Goal: Transaction & Acquisition: Purchase product/service

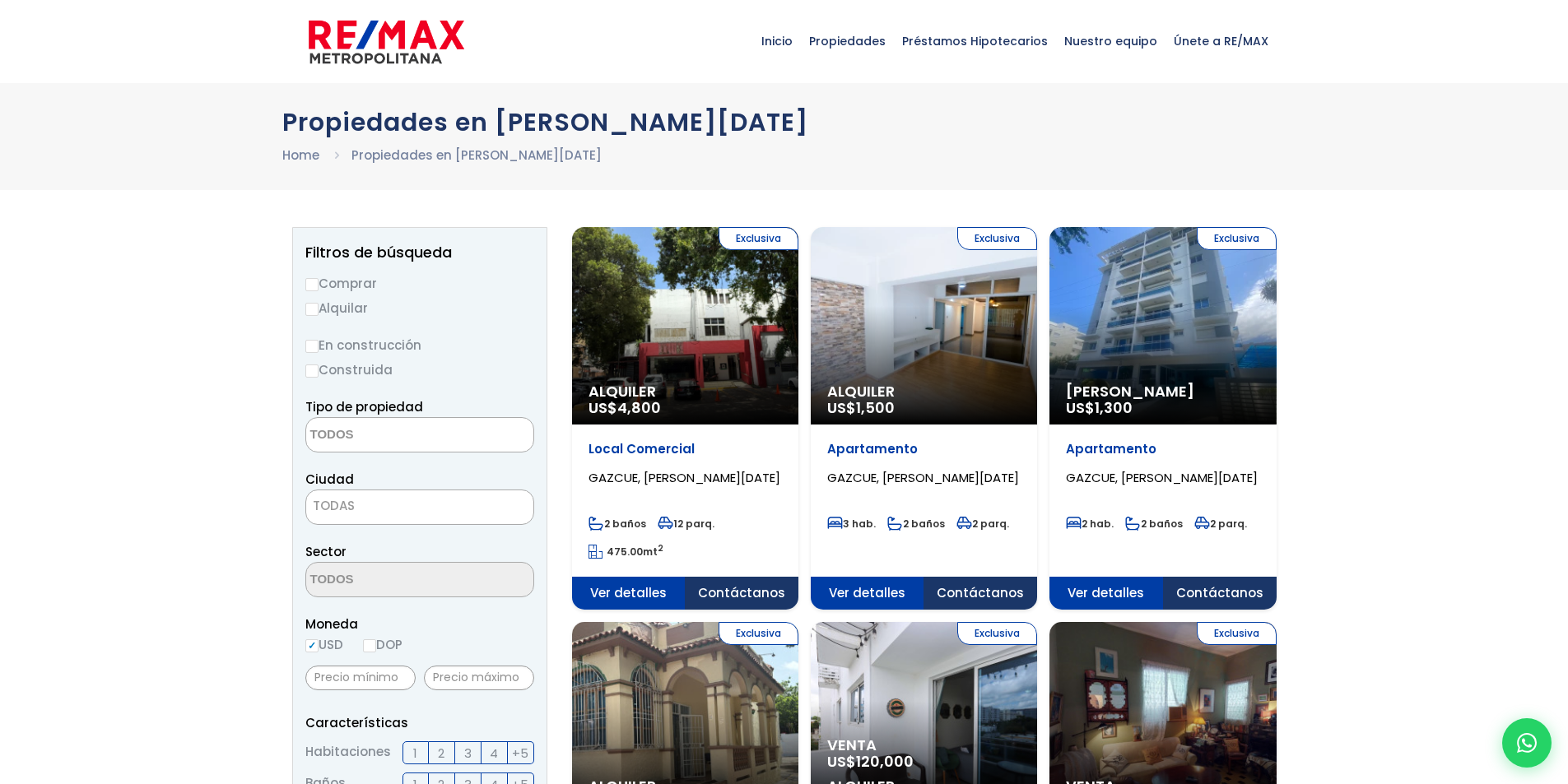
select select
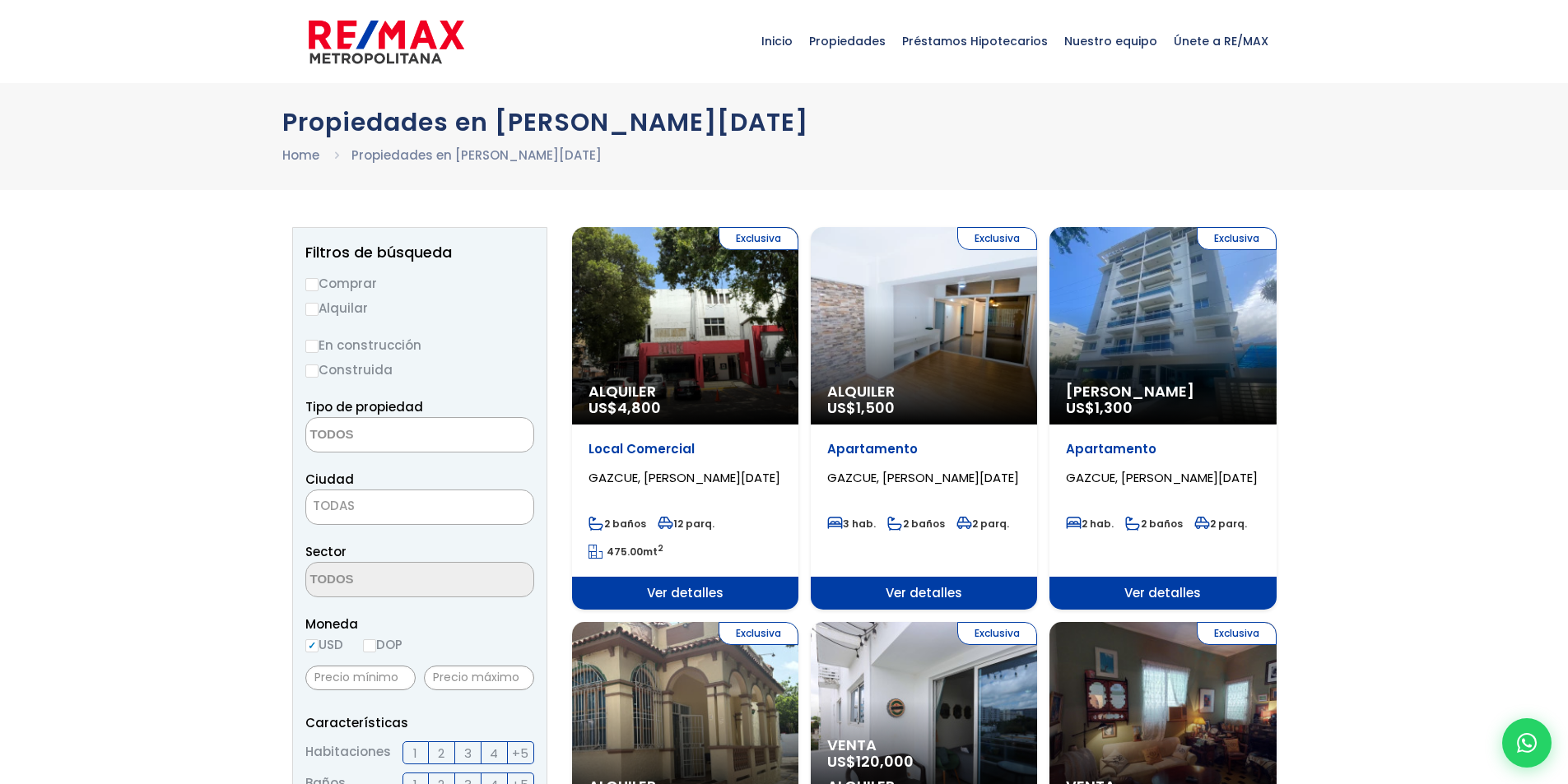
click at [314, 282] on input "Comprar" at bounding box center [312, 285] width 14 height 14
radio input "true"
click at [310, 369] on input "Construida" at bounding box center [312, 371] width 14 height 14
radio input "true"
click at [428, 439] on textarea "Search" at bounding box center [386, 435] width 159 height 35
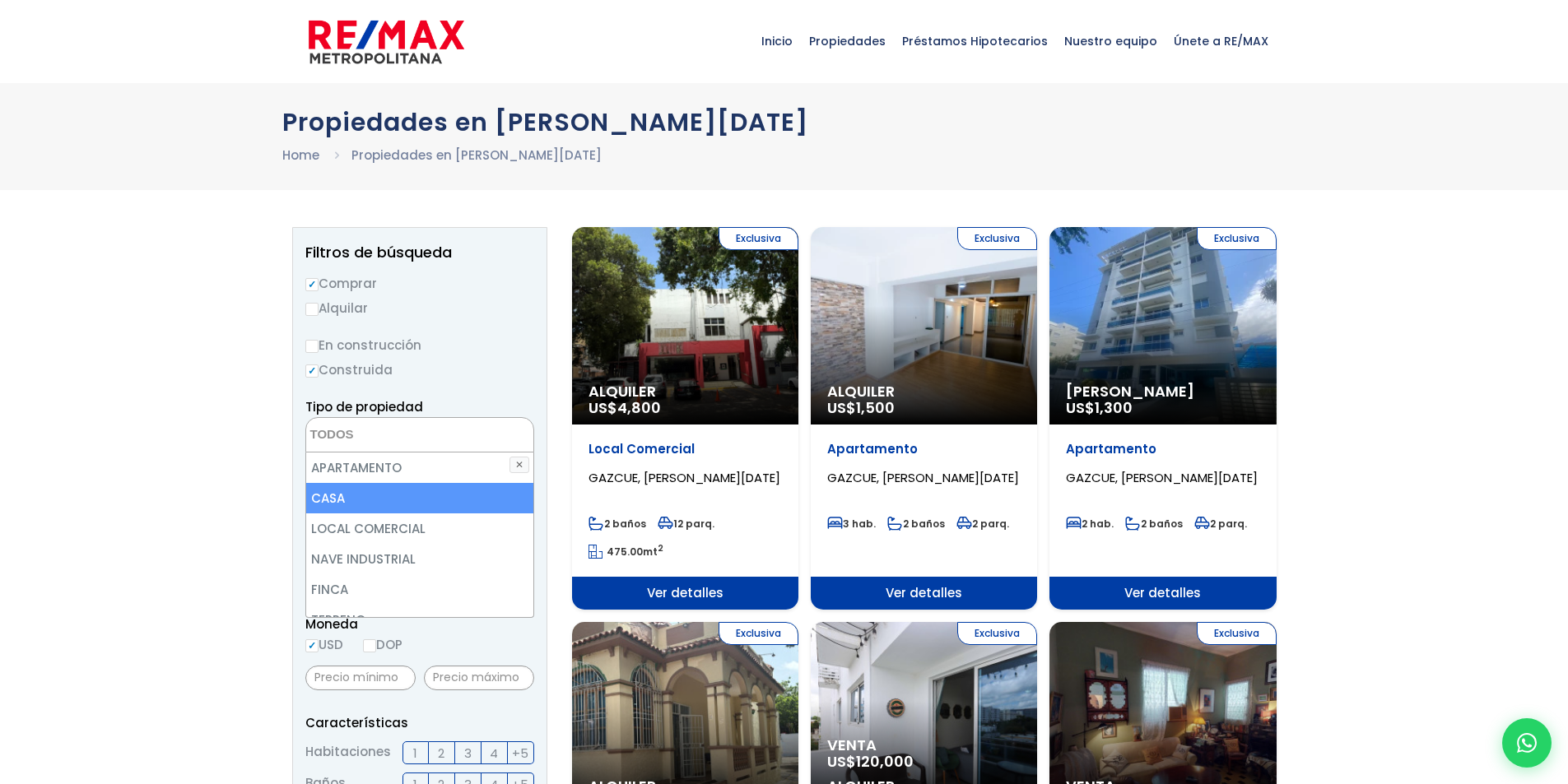
click at [389, 494] on li "CASA" at bounding box center [420, 497] width 227 height 30
select select "house"
click at [361, 496] on li "CASA" at bounding box center [420, 497] width 227 height 30
click at [347, 491] on li "CASA" at bounding box center [420, 497] width 227 height 30
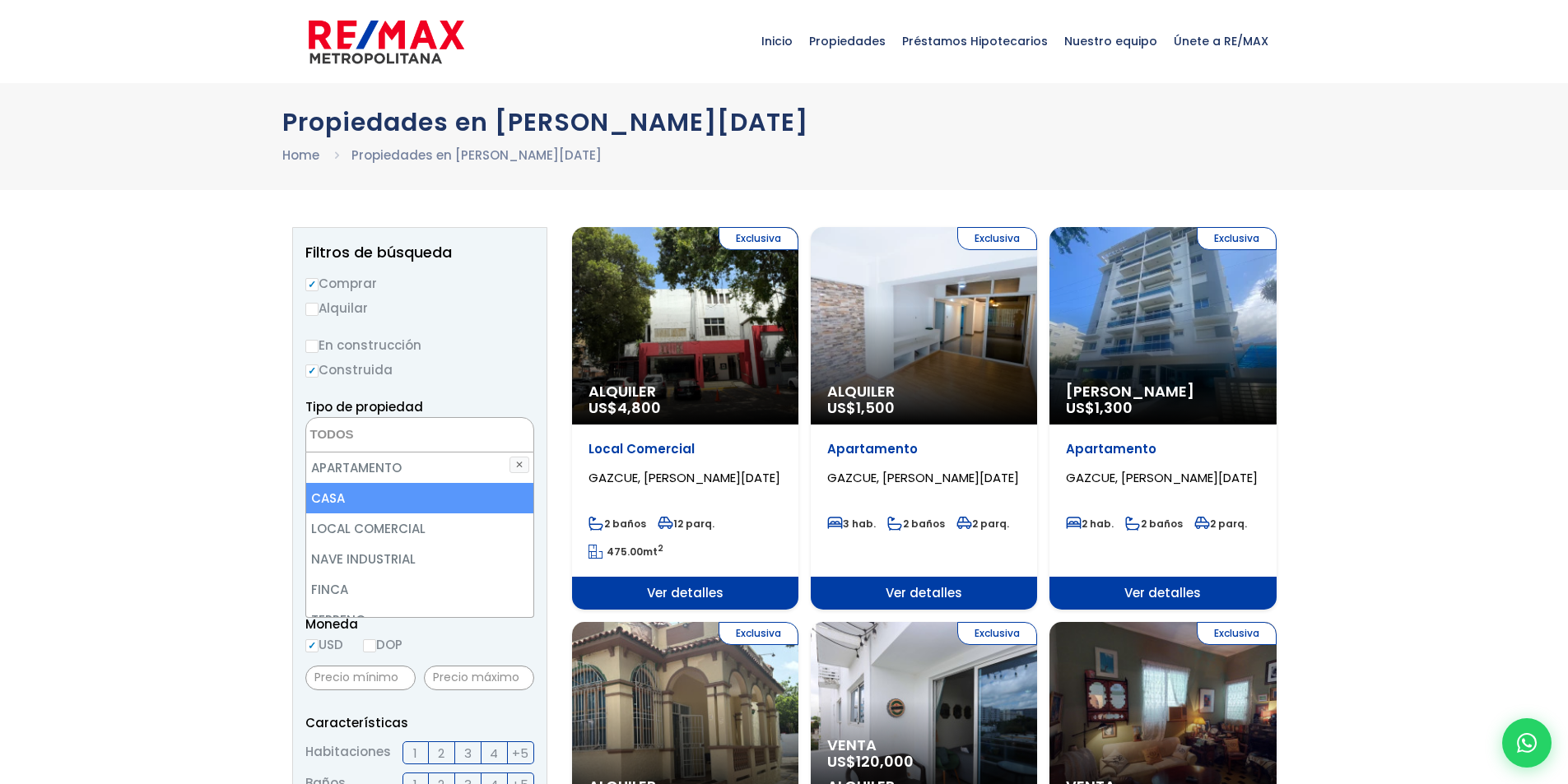
select select "house"
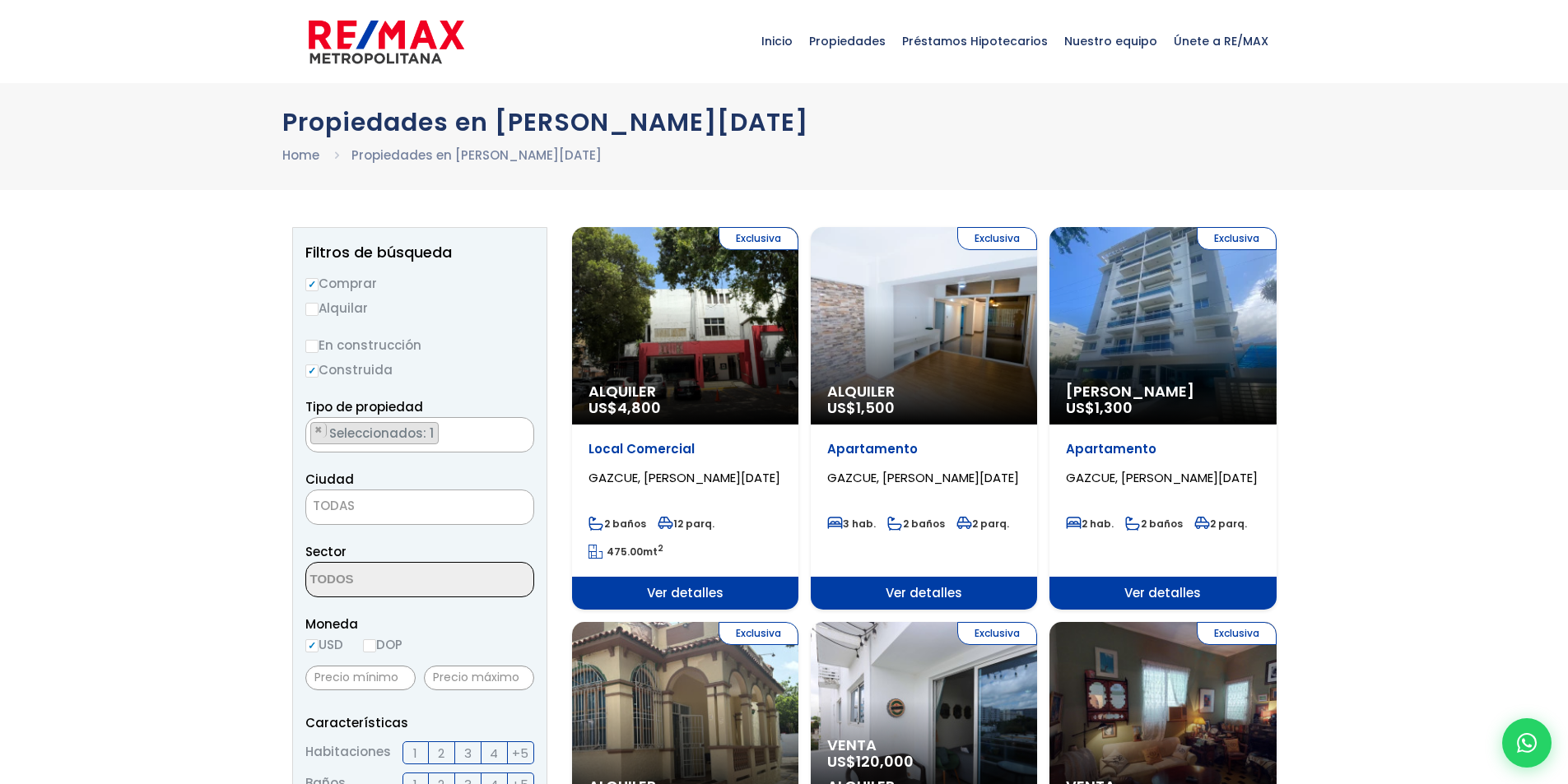
click at [406, 494] on span "TODAS" at bounding box center [420, 506] width 227 height 23
select select "1"
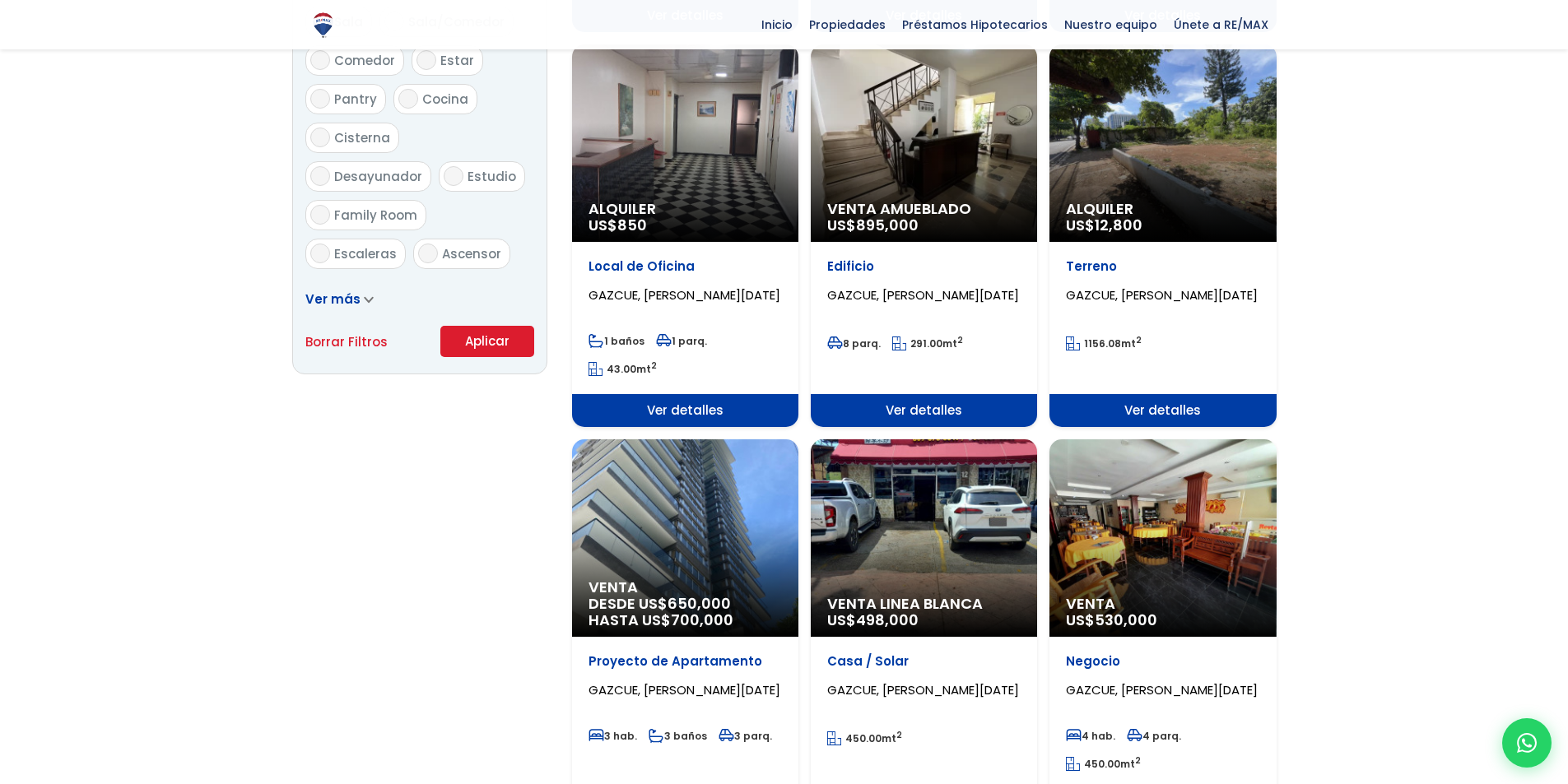
scroll to position [987, 0]
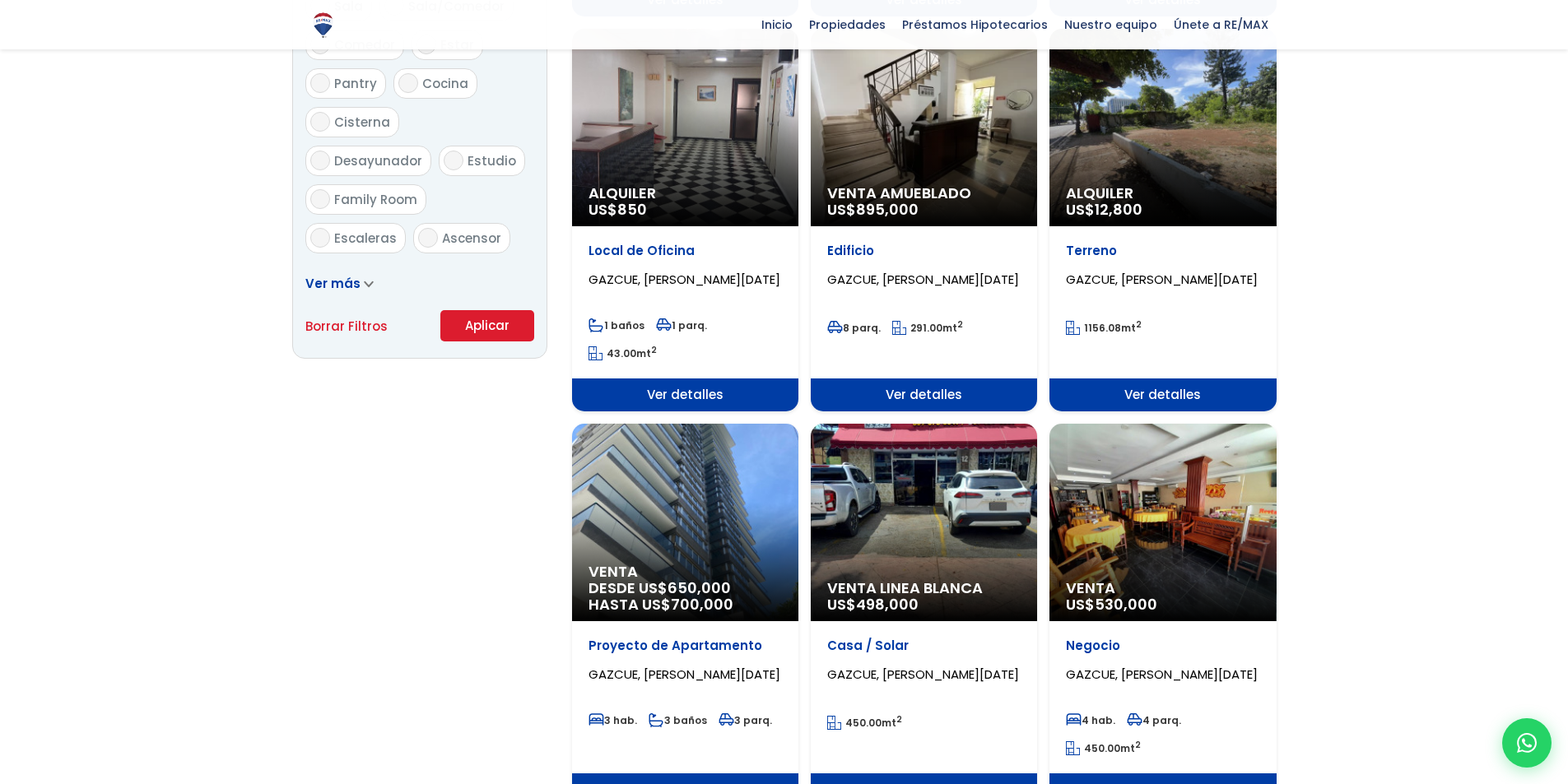
click at [478, 326] on button "Aplicar" at bounding box center [487, 325] width 94 height 31
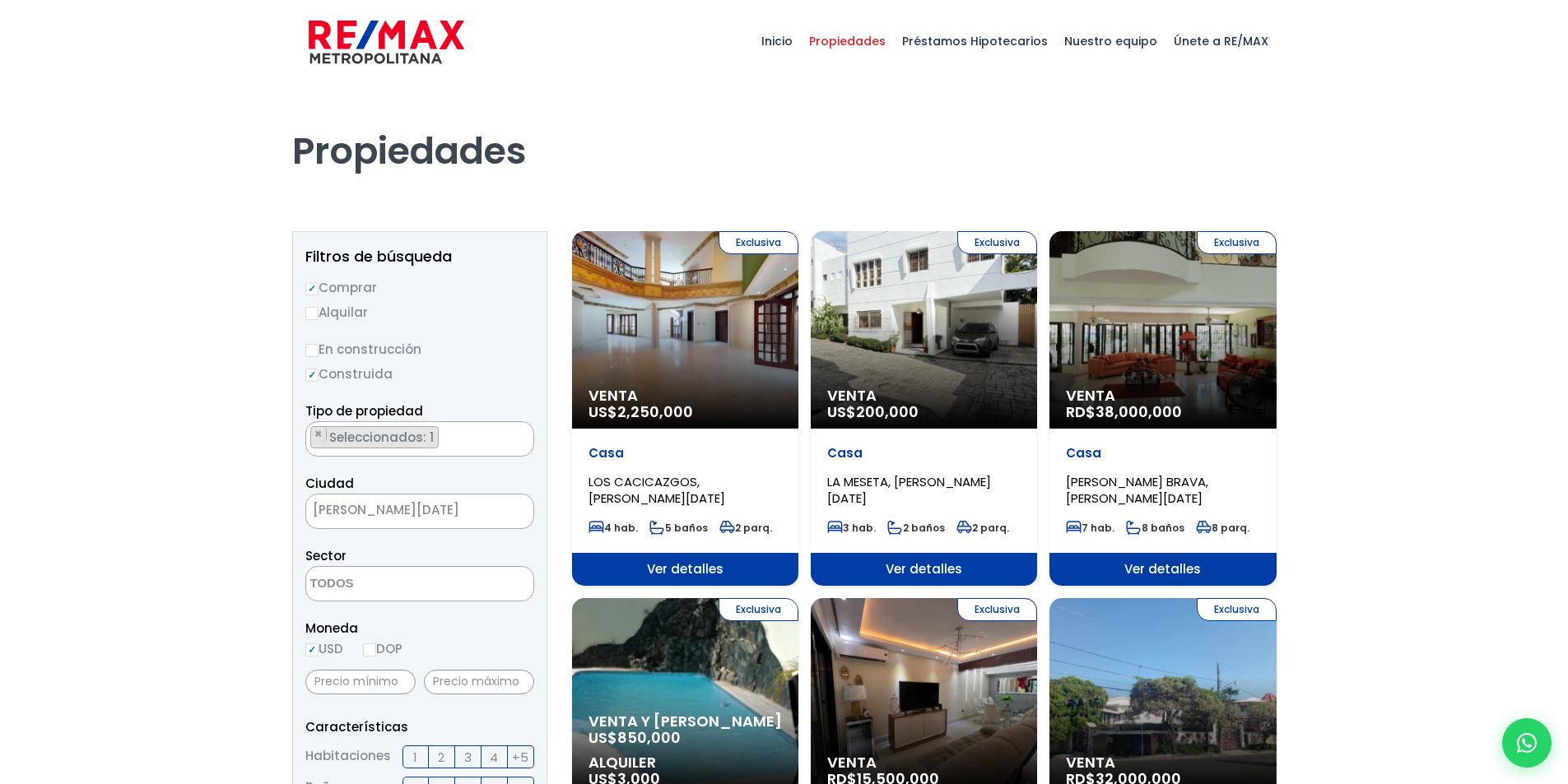
click at [420, 581] on textarea "Search" at bounding box center [386, 585] width 159 height 35
type textarea "gala"
click at [409, 619] on li "GALA" at bounding box center [420, 616] width 227 height 30
select select "75"
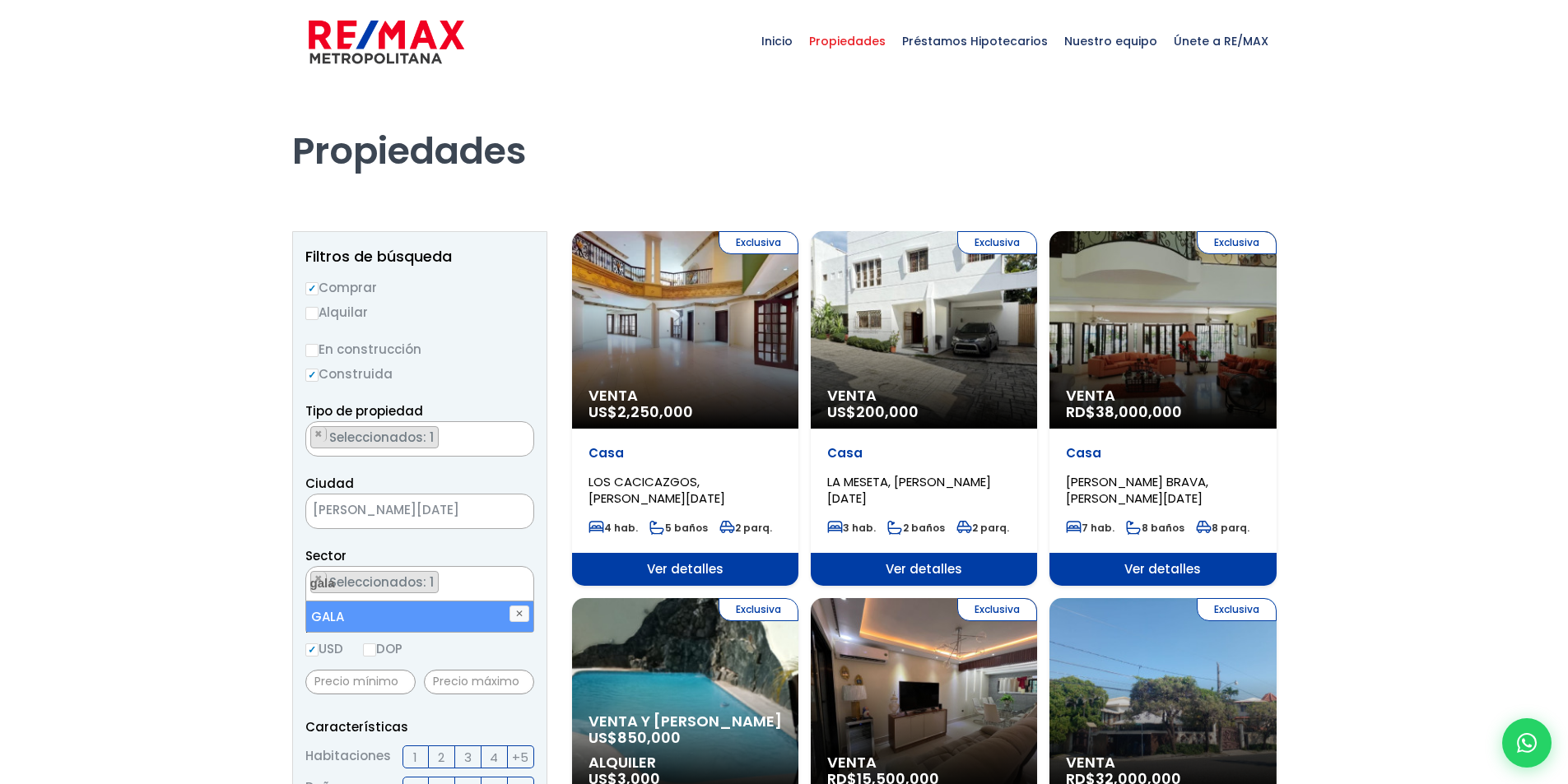
click at [380, 618] on li "GALA" at bounding box center [420, 616] width 227 height 30
select select
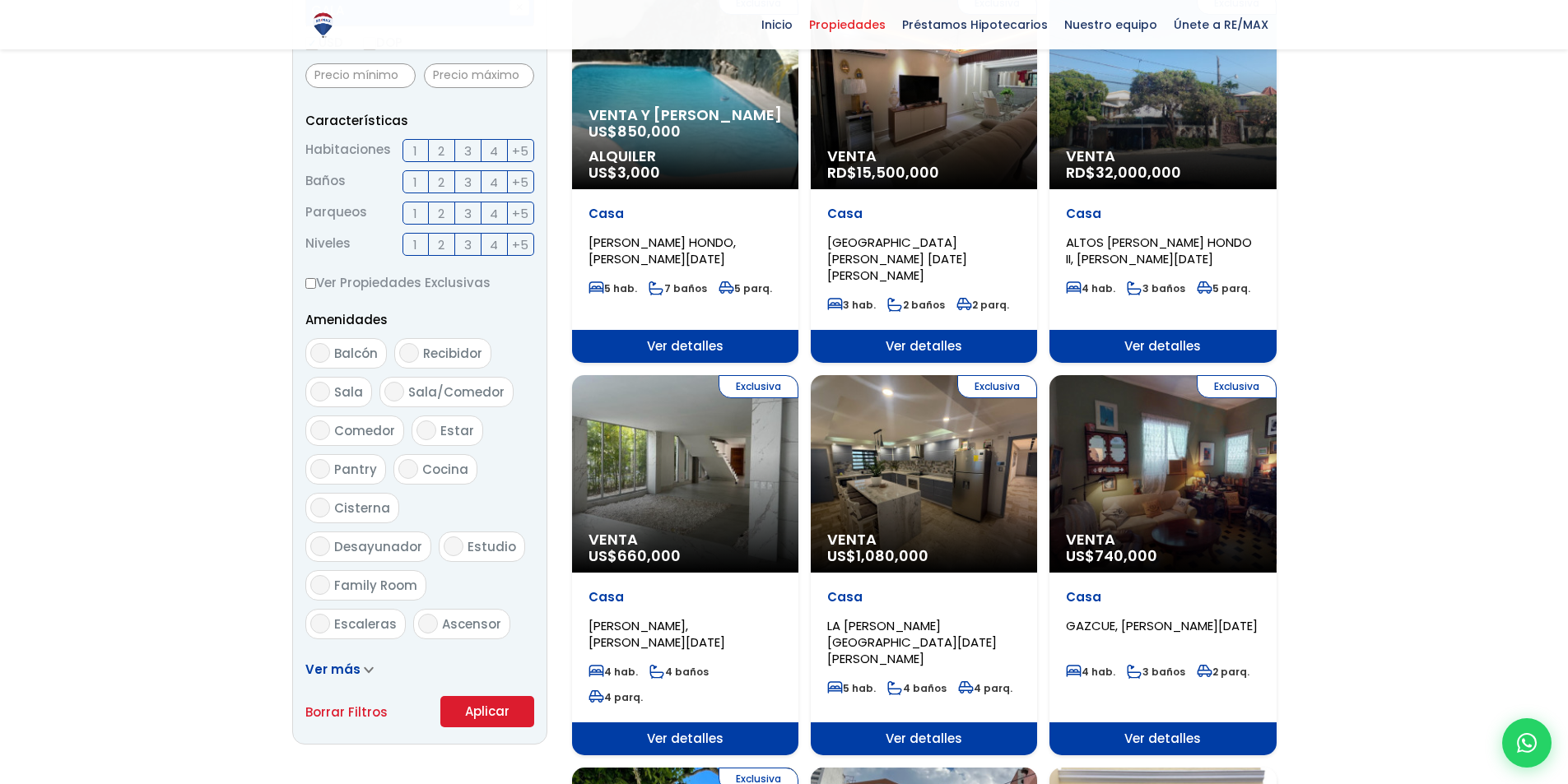
scroll to position [823, 0]
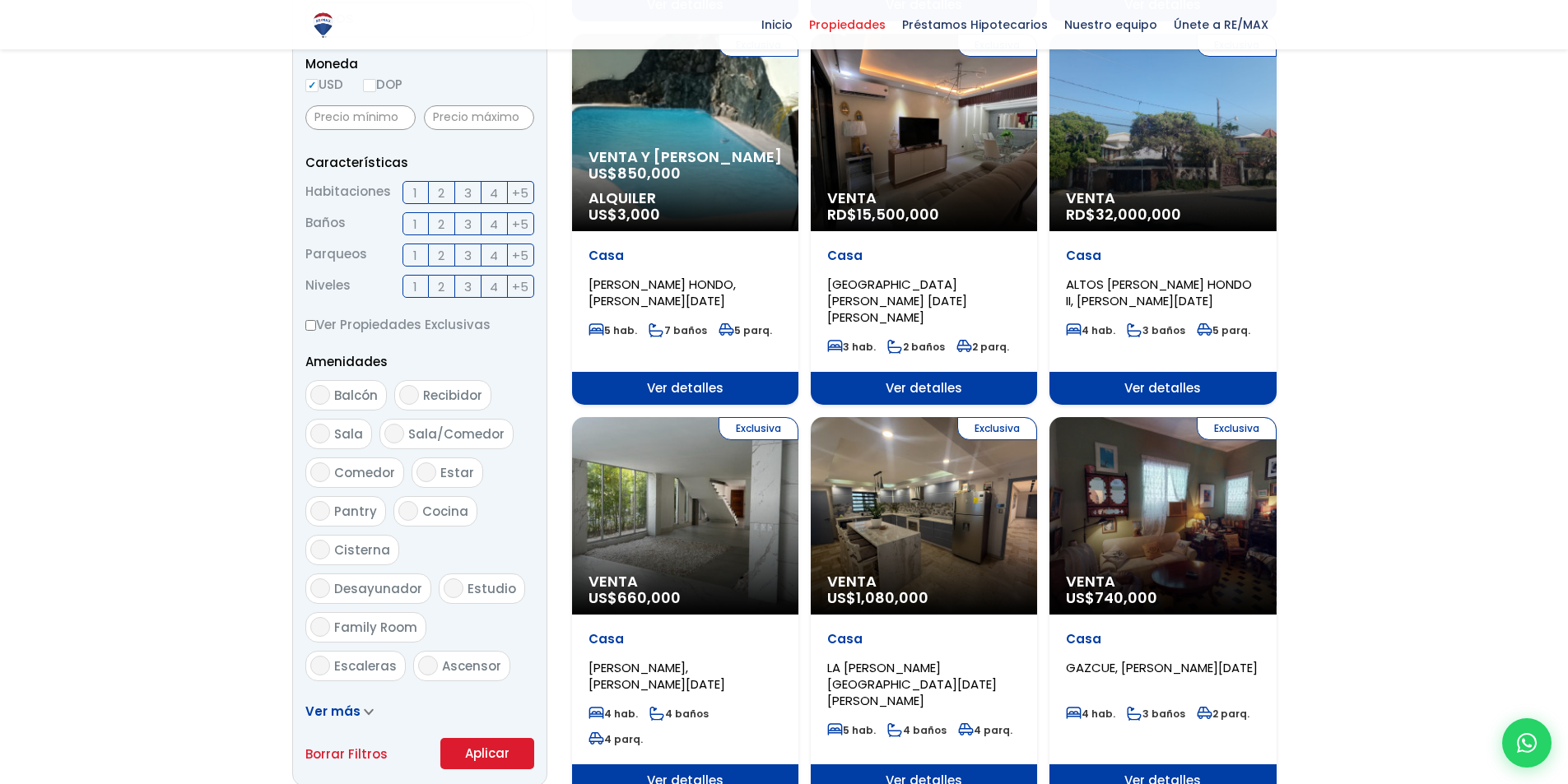
click at [471, 496] on form "Comprar Alquilar En construcción Construida Tipo de propiedad APARTAMENTO CASA …" at bounding box center [419, 240] width 228 height 1056
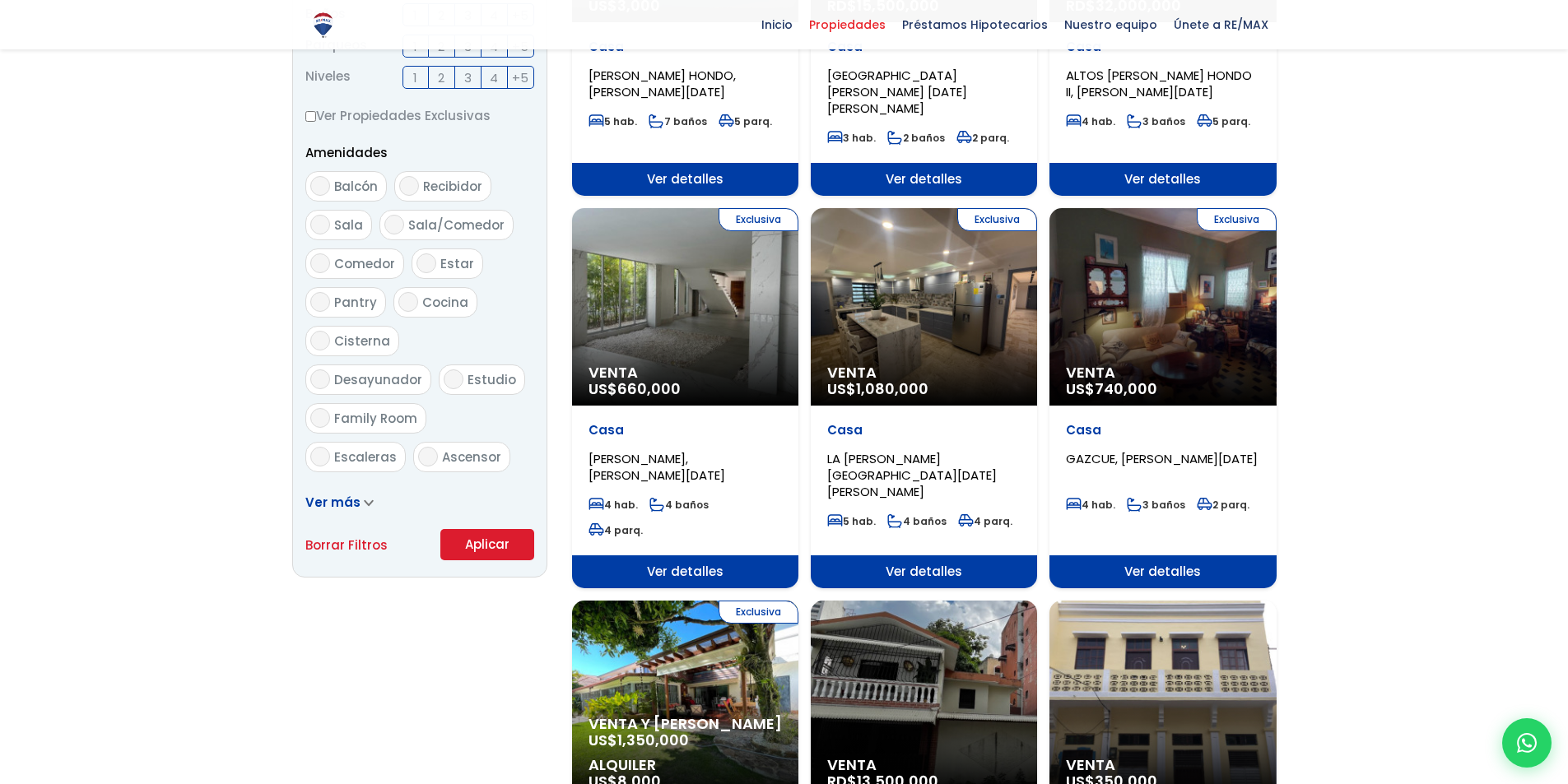
scroll to position [799, 0]
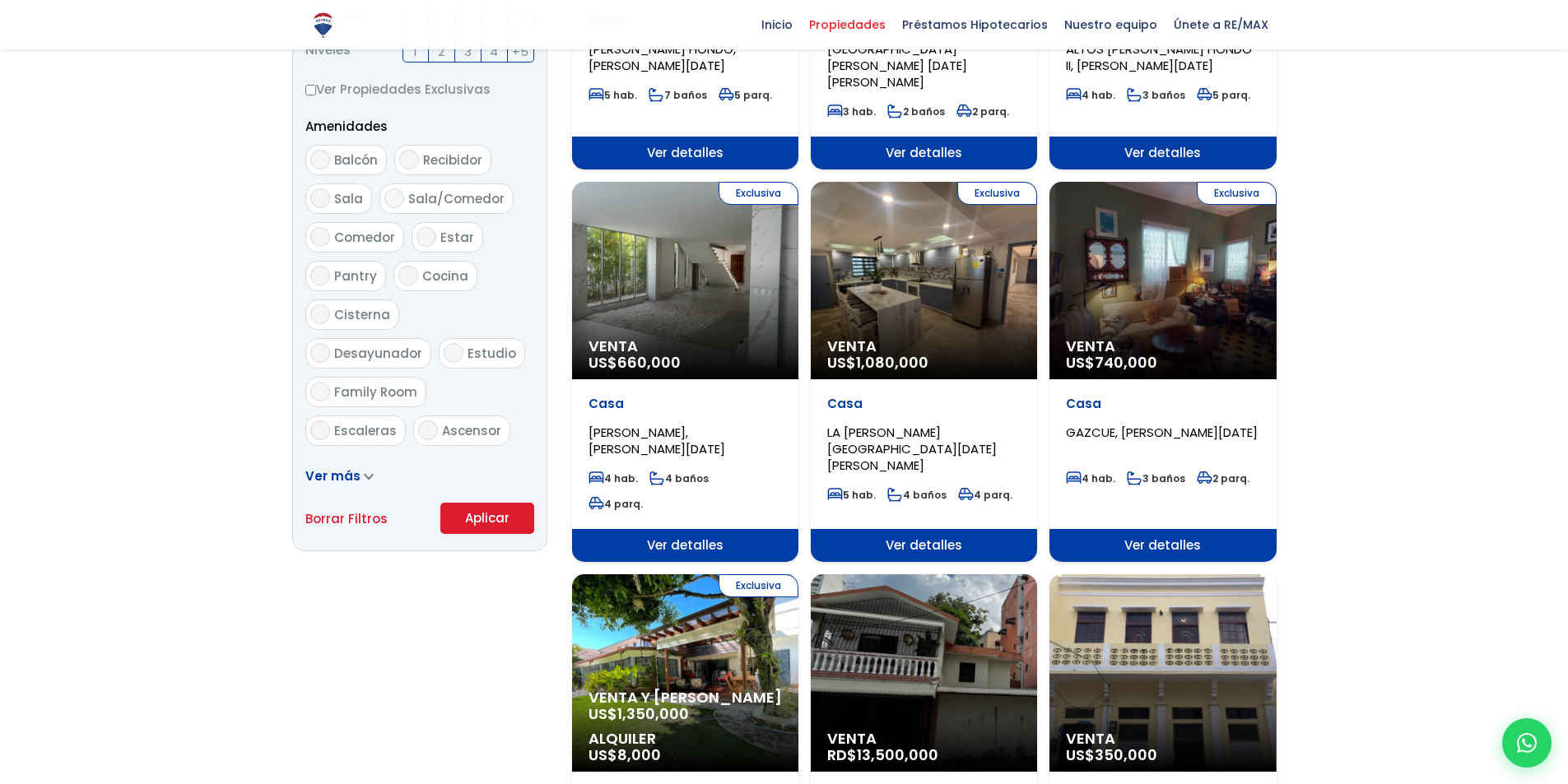
click at [500, 528] on button "Aplicar" at bounding box center [487, 518] width 94 height 31
click at [481, 518] on button "Aplicar" at bounding box center [487, 518] width 94 height 31
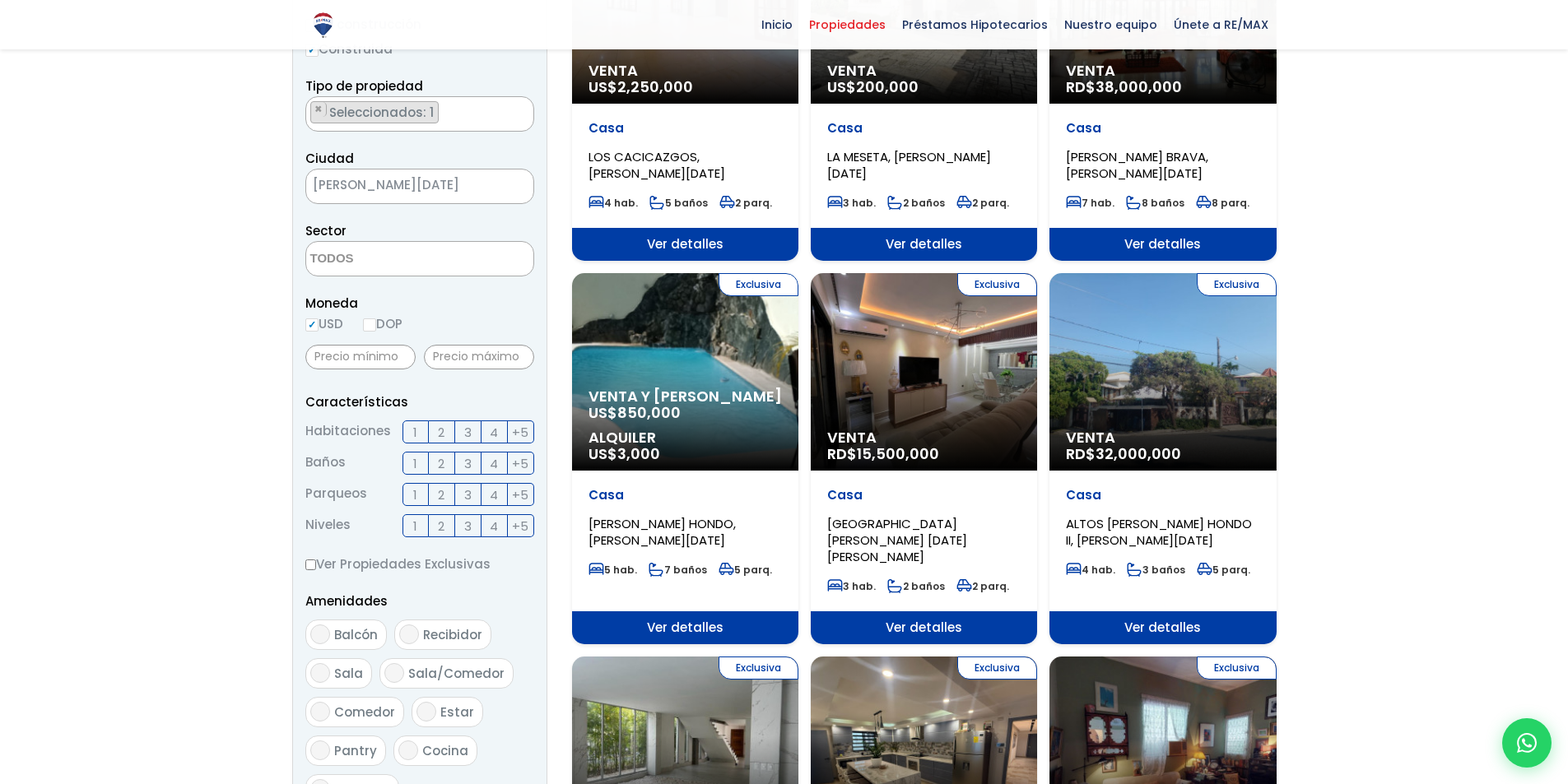
scroll to position [141, 0]
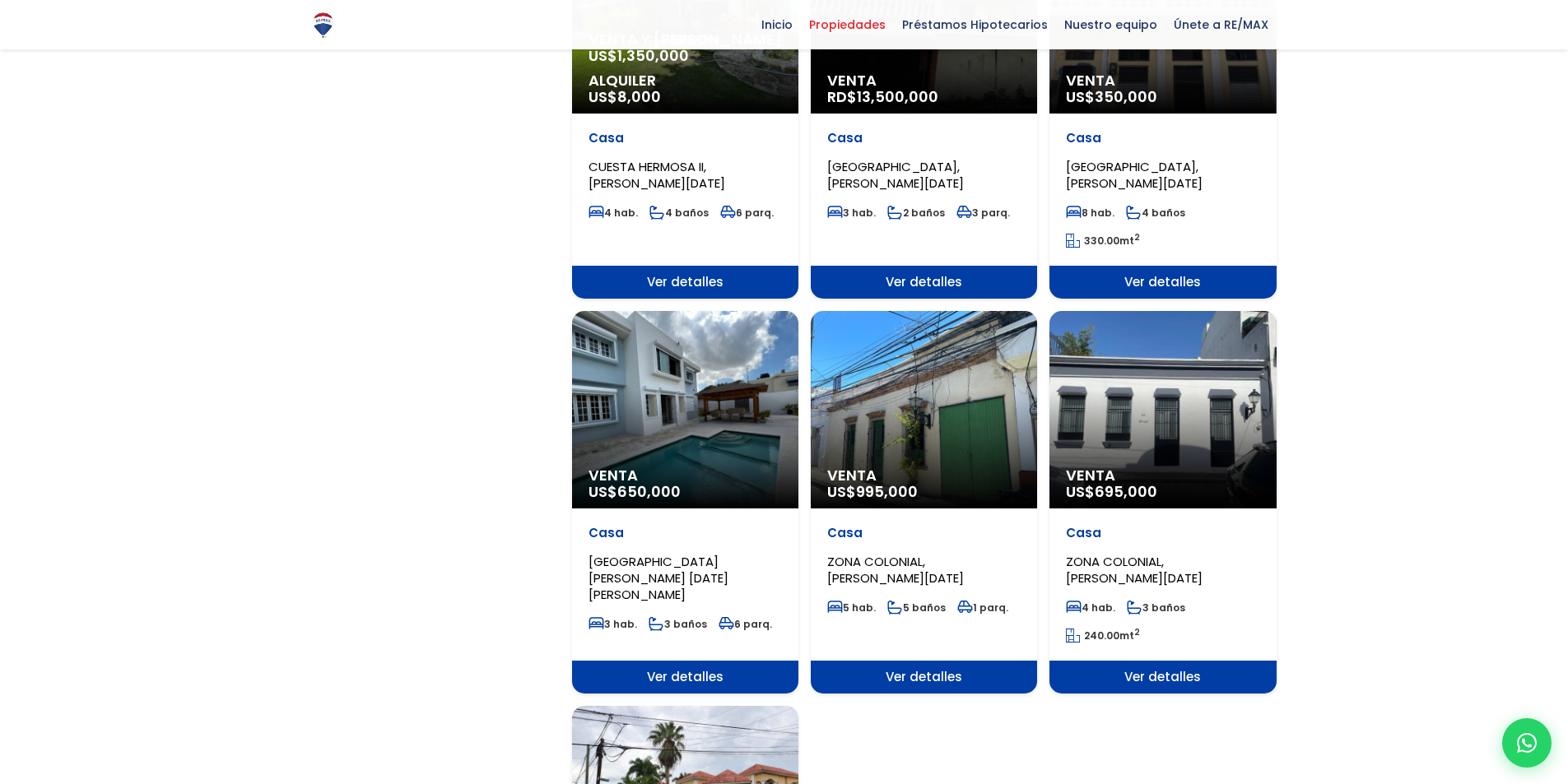
scroll to position [1482, 0]
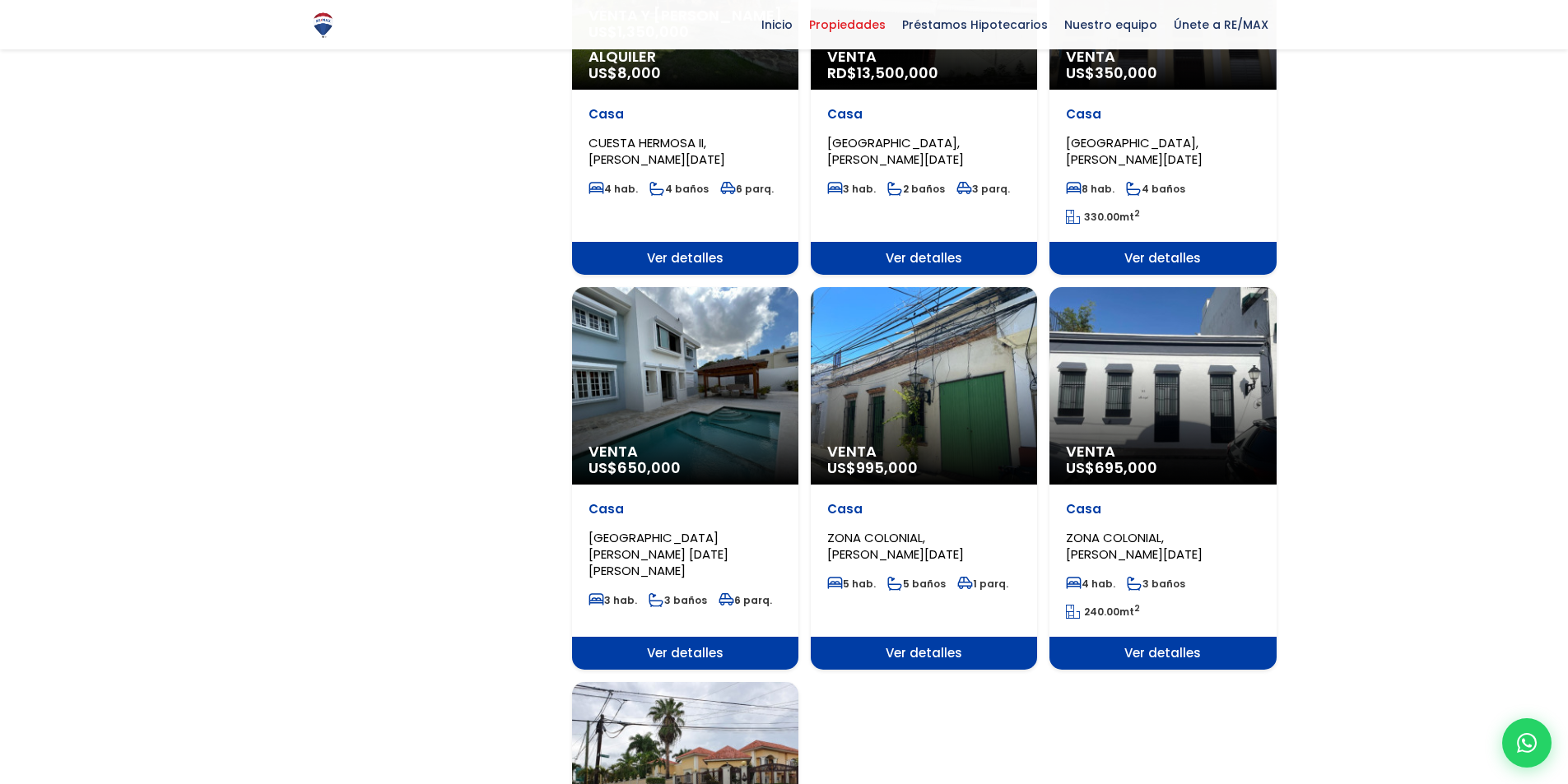
click at [895, 351] on div "Venta US$ 995,000" at bounding box center [923, 386] width 226 height 197
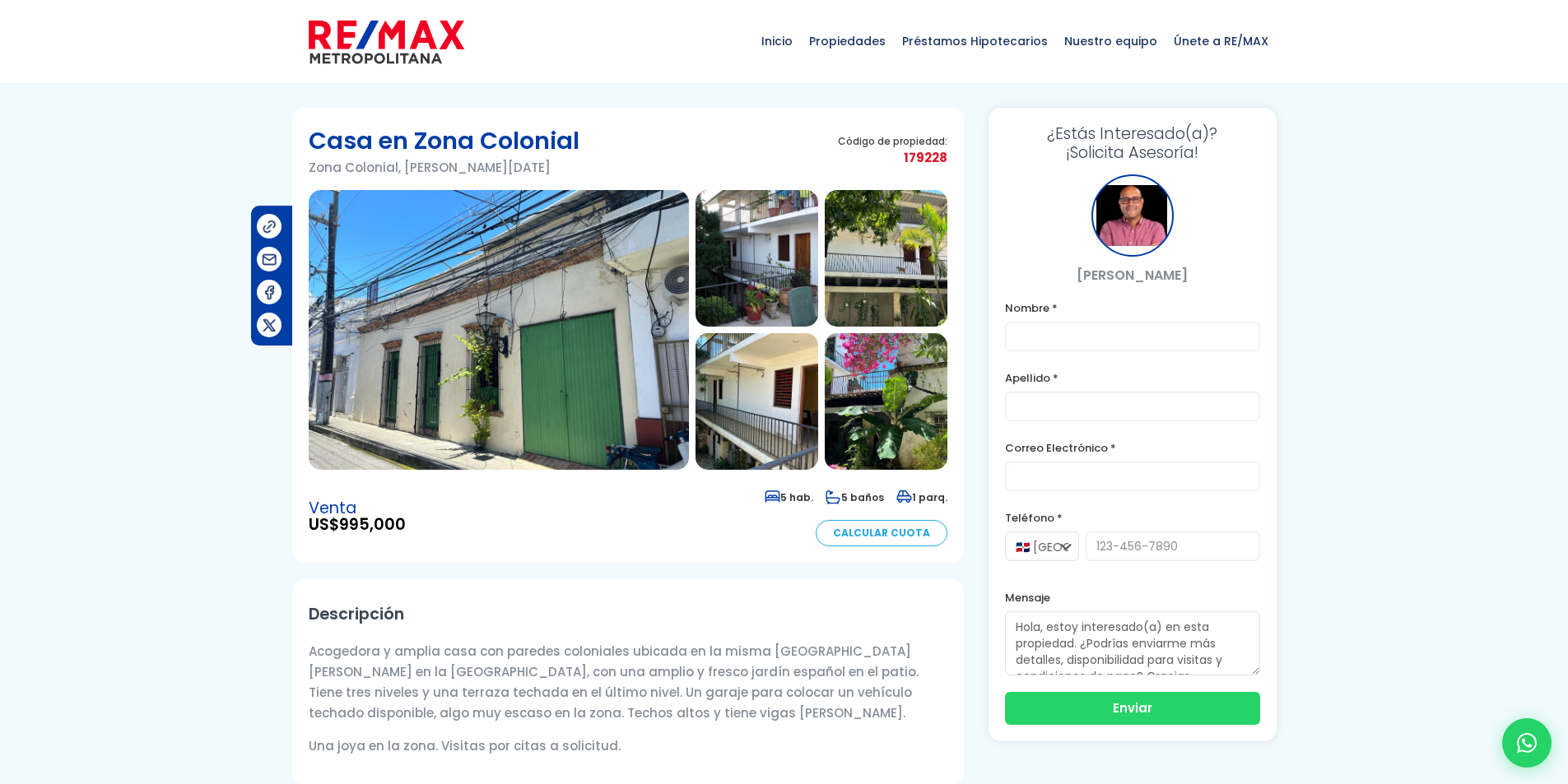
click at [778, 240] on img at bounding box center [757, 258] width 122 height 137
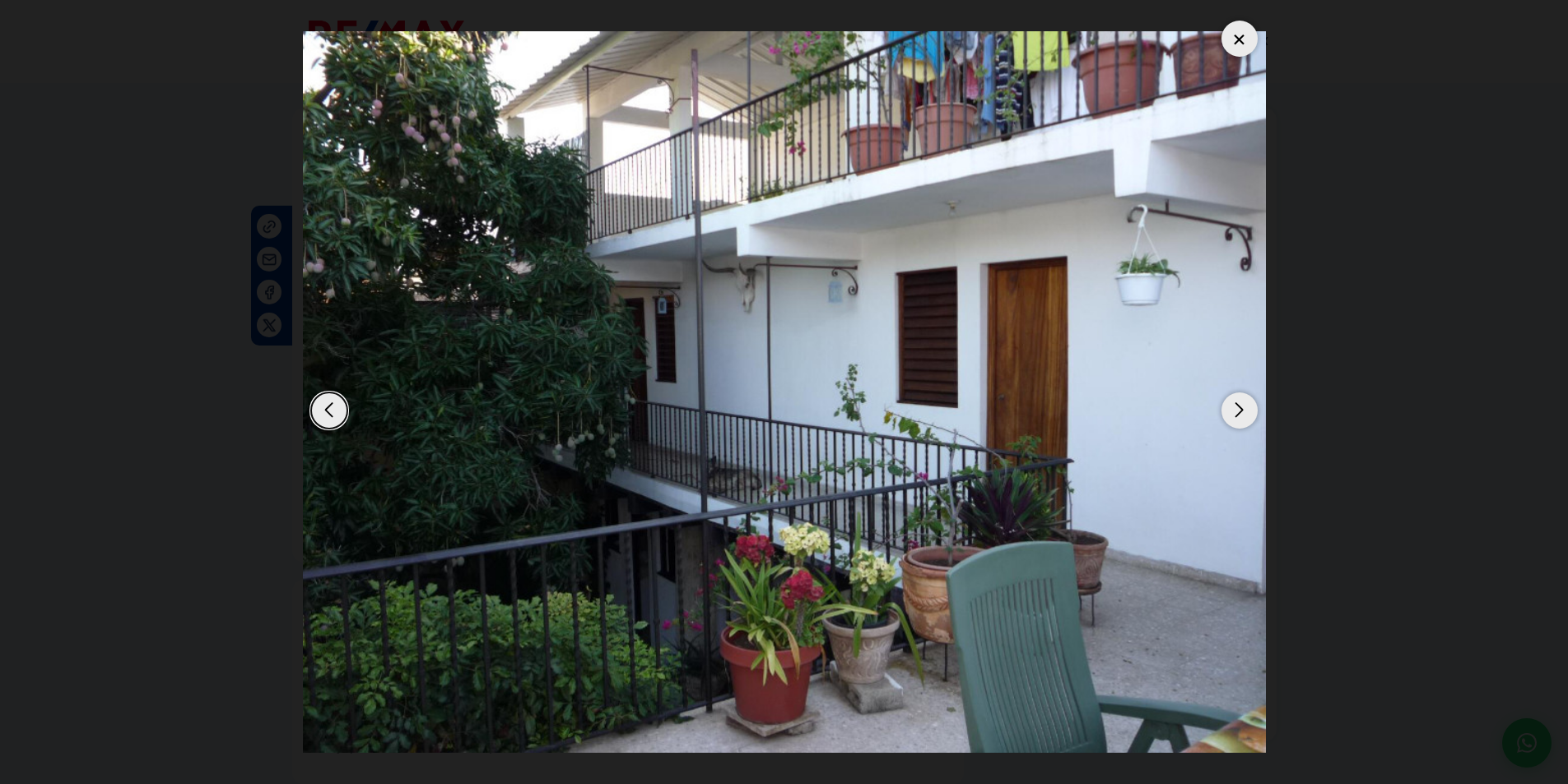
click at [1240, 411] on div "Next slide" at bounding box center [1239, 410] width 36 height 36
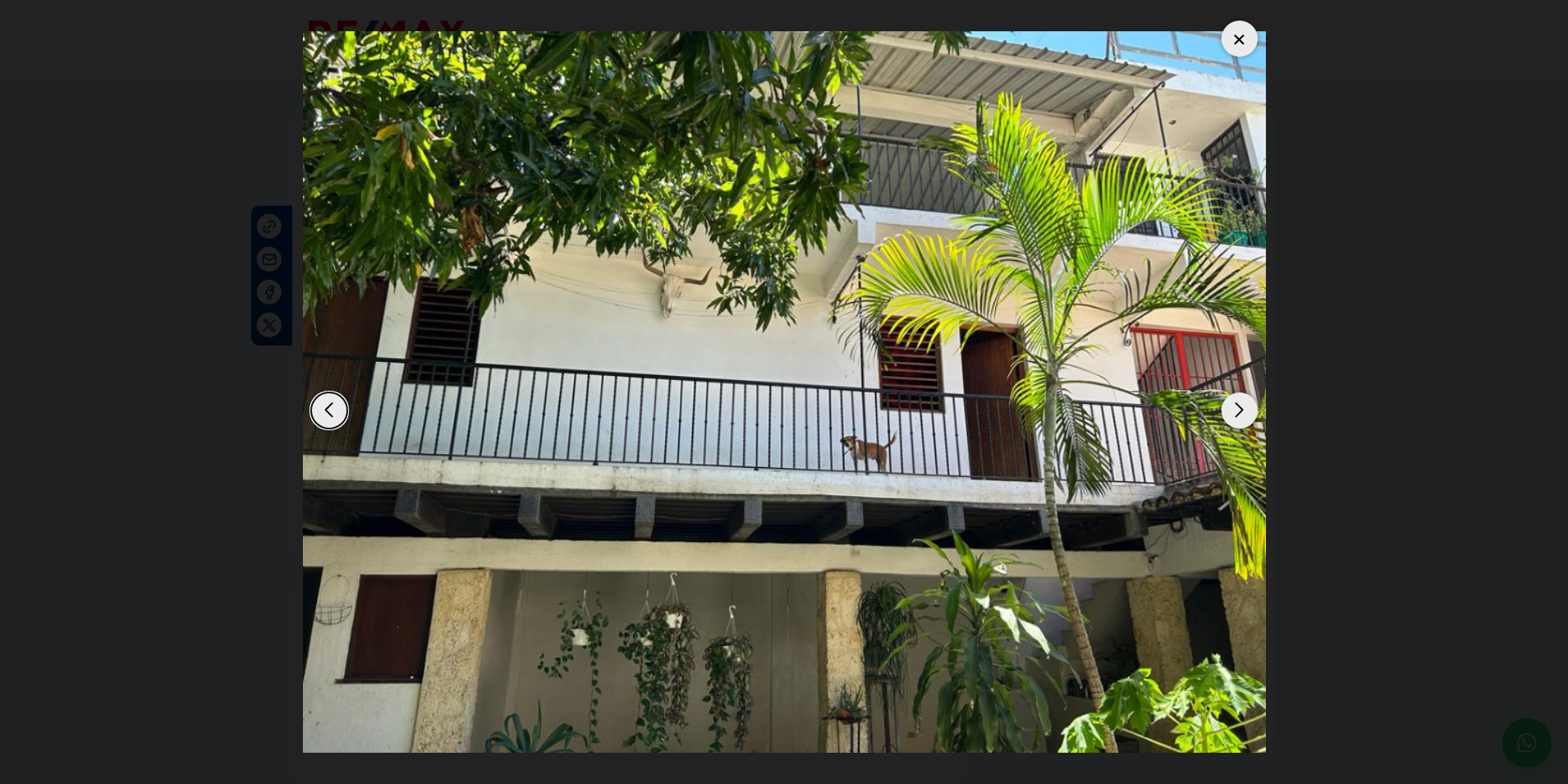
click at [1240, 411] on div "Next slide" at bounding box center [1239, 410] width 36 height 36
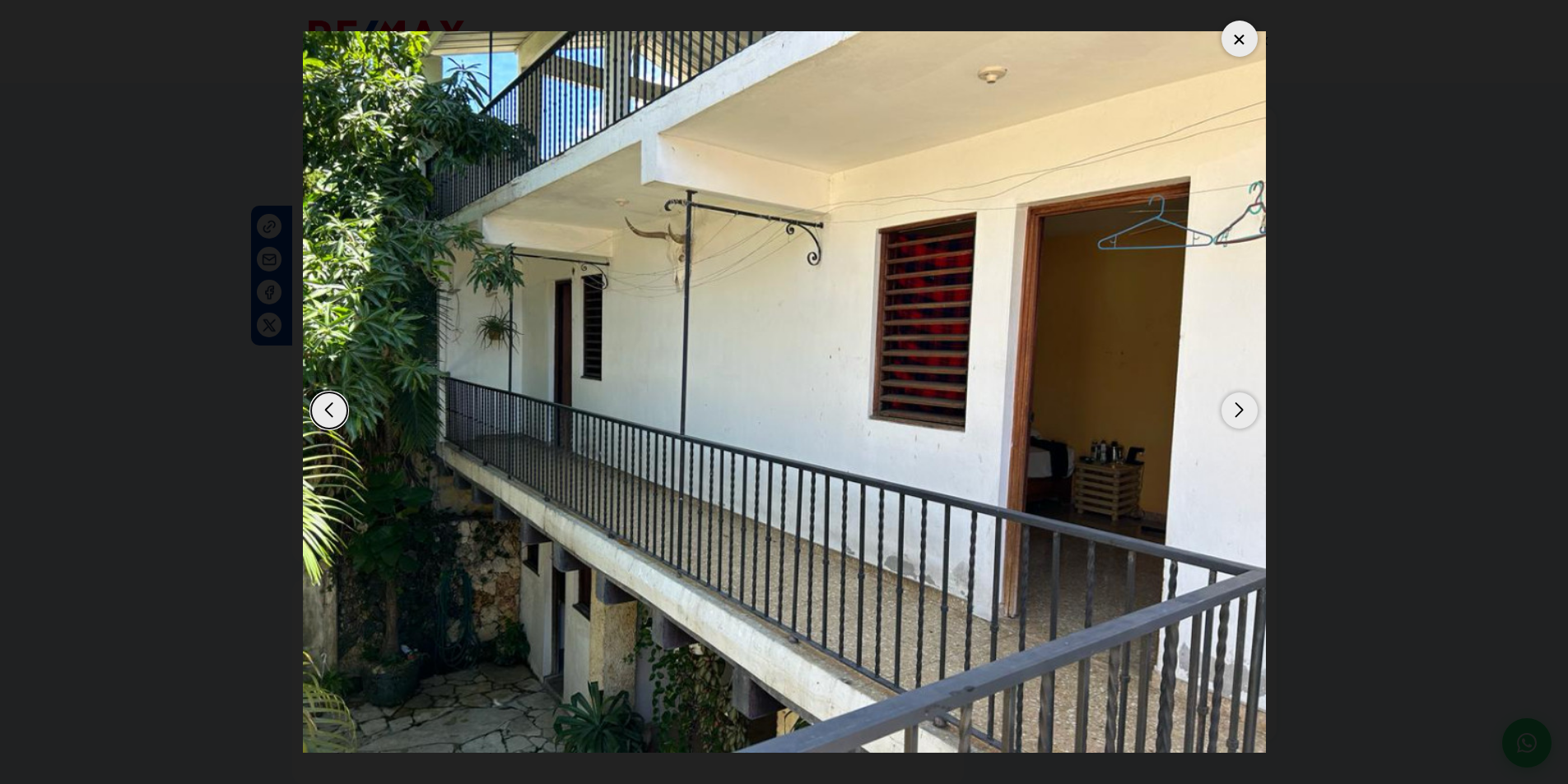
click at [1240, 411] on div "Next slide" at bounding box center [1239, 410] width 36 height 36
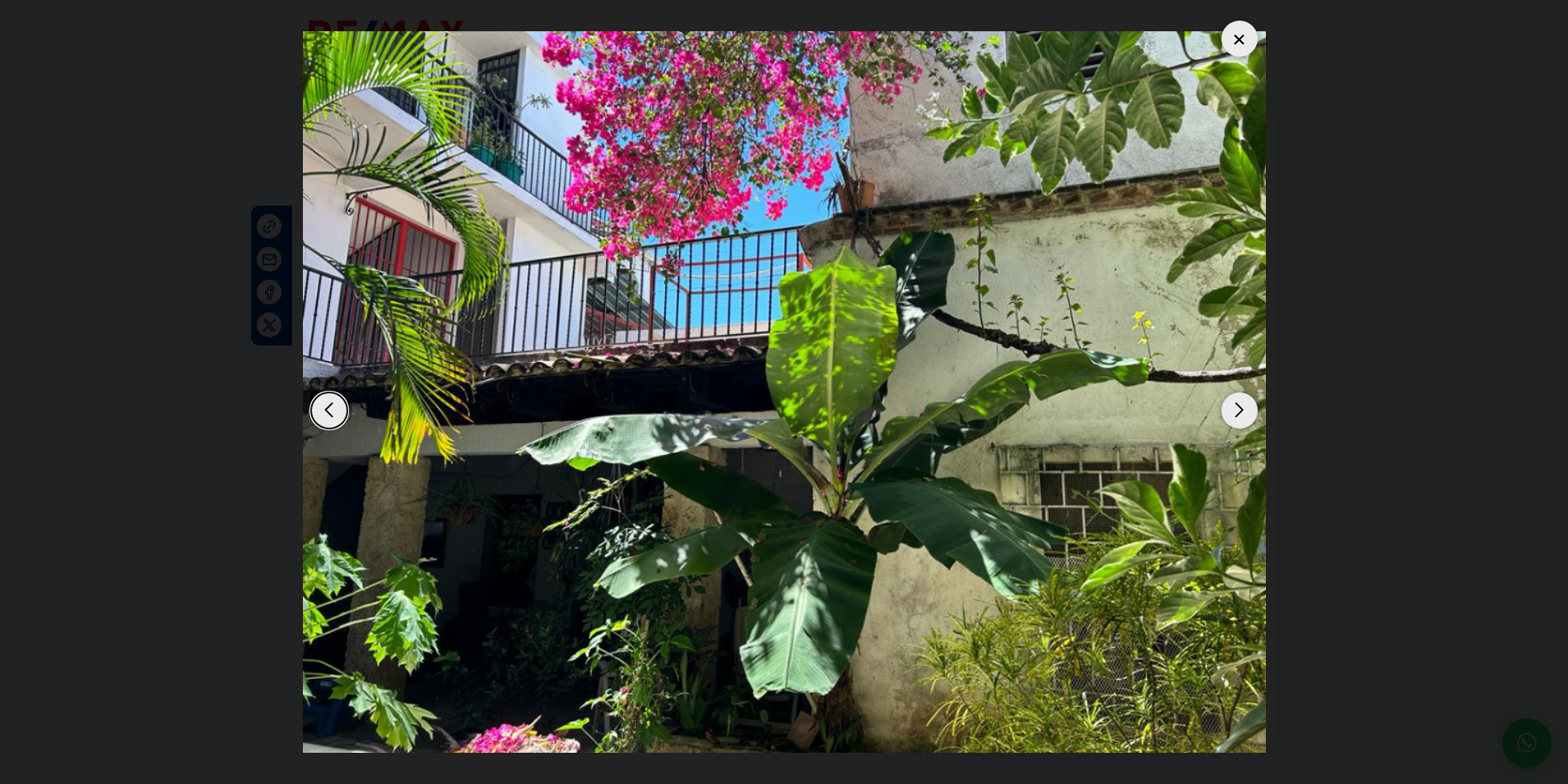
click at [1240, 411] on div "Next slide" at bounding box center [1239, 410] width 36 height 36
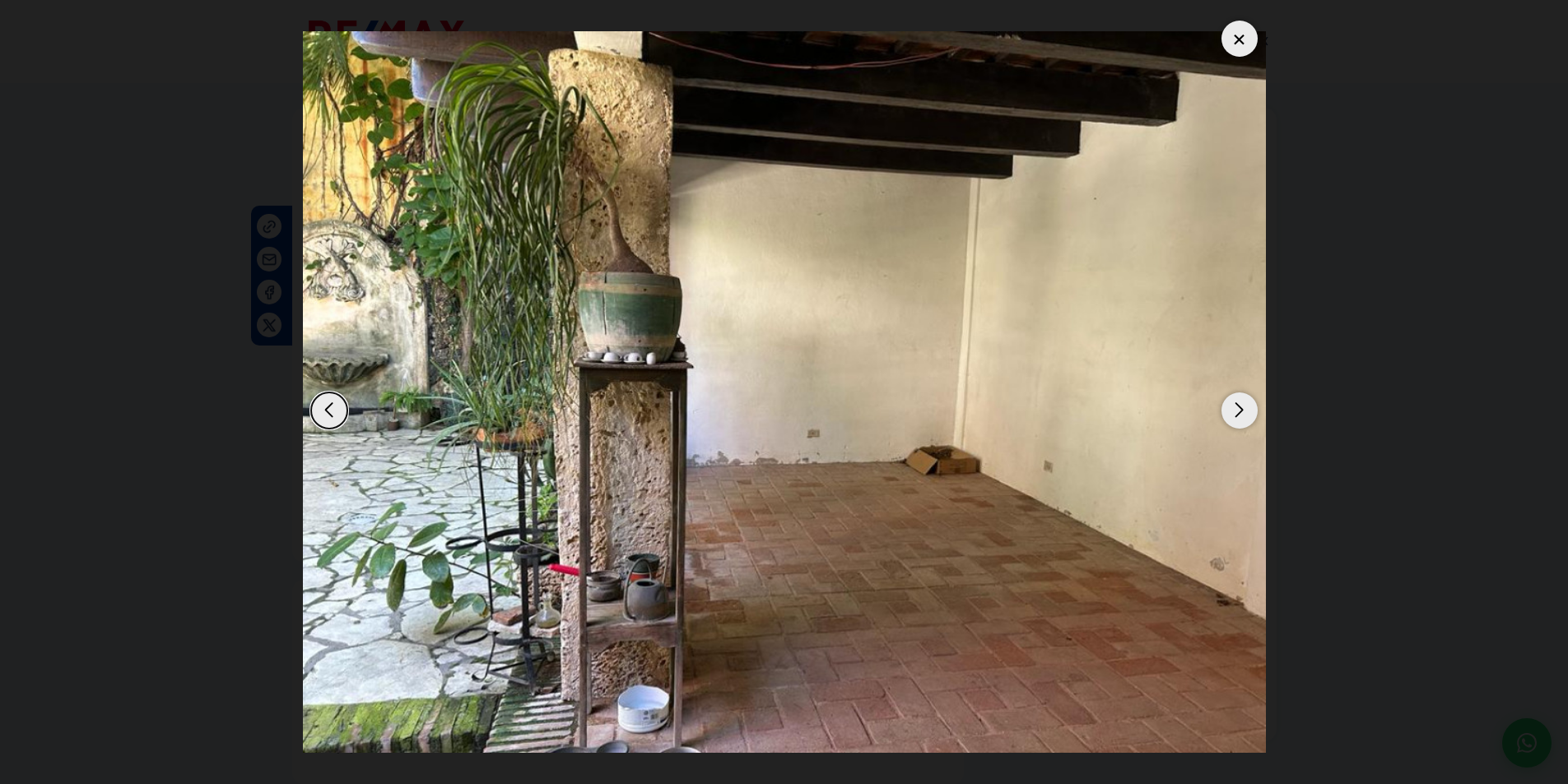
click at [1240, 411] on div "Next slide" at bounding box center [1239, 410] width 36 height 36
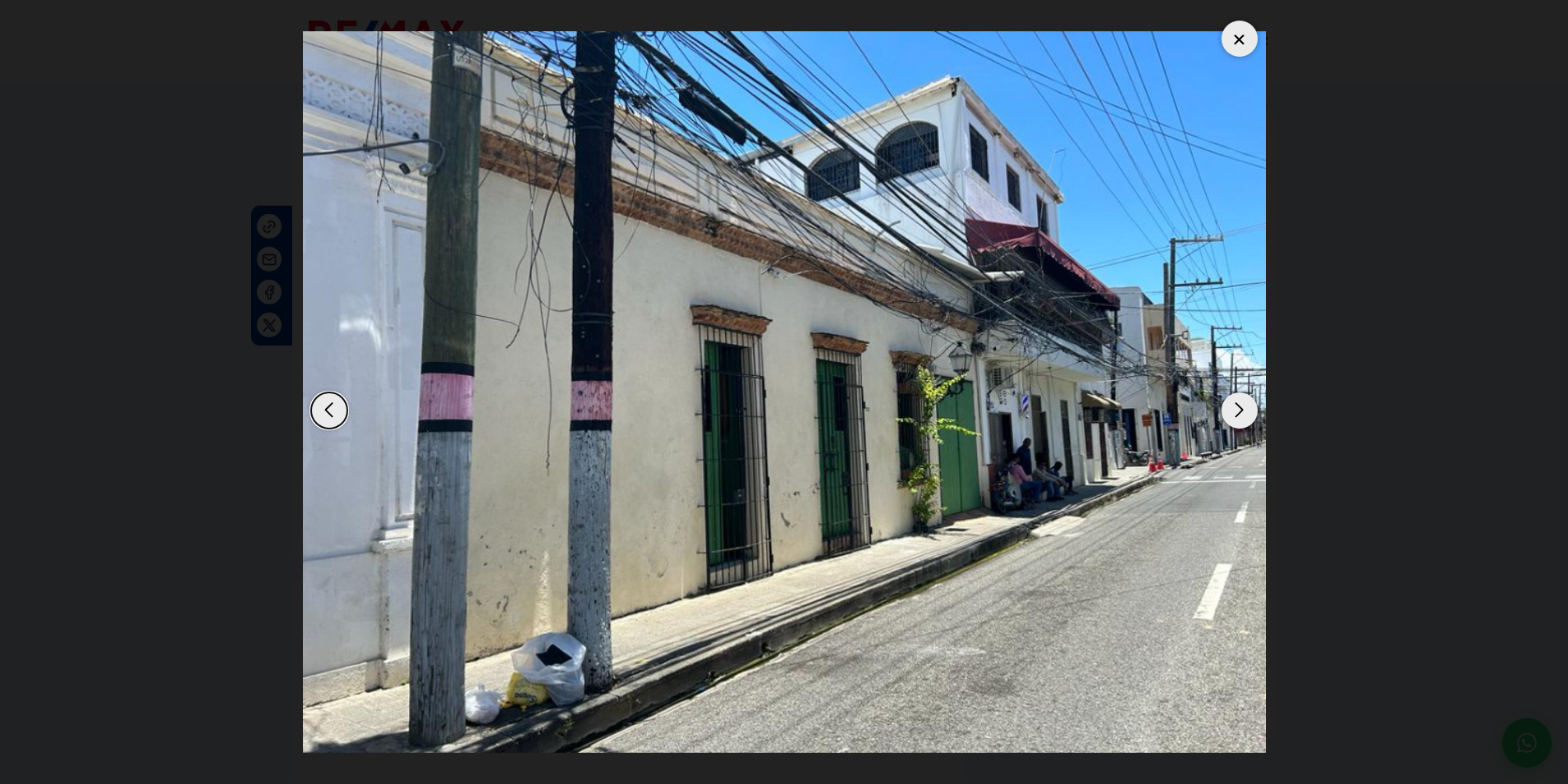
click at [1240, 411] on div "Next slide" at bounding box center [1239, 410] width 36 height 36
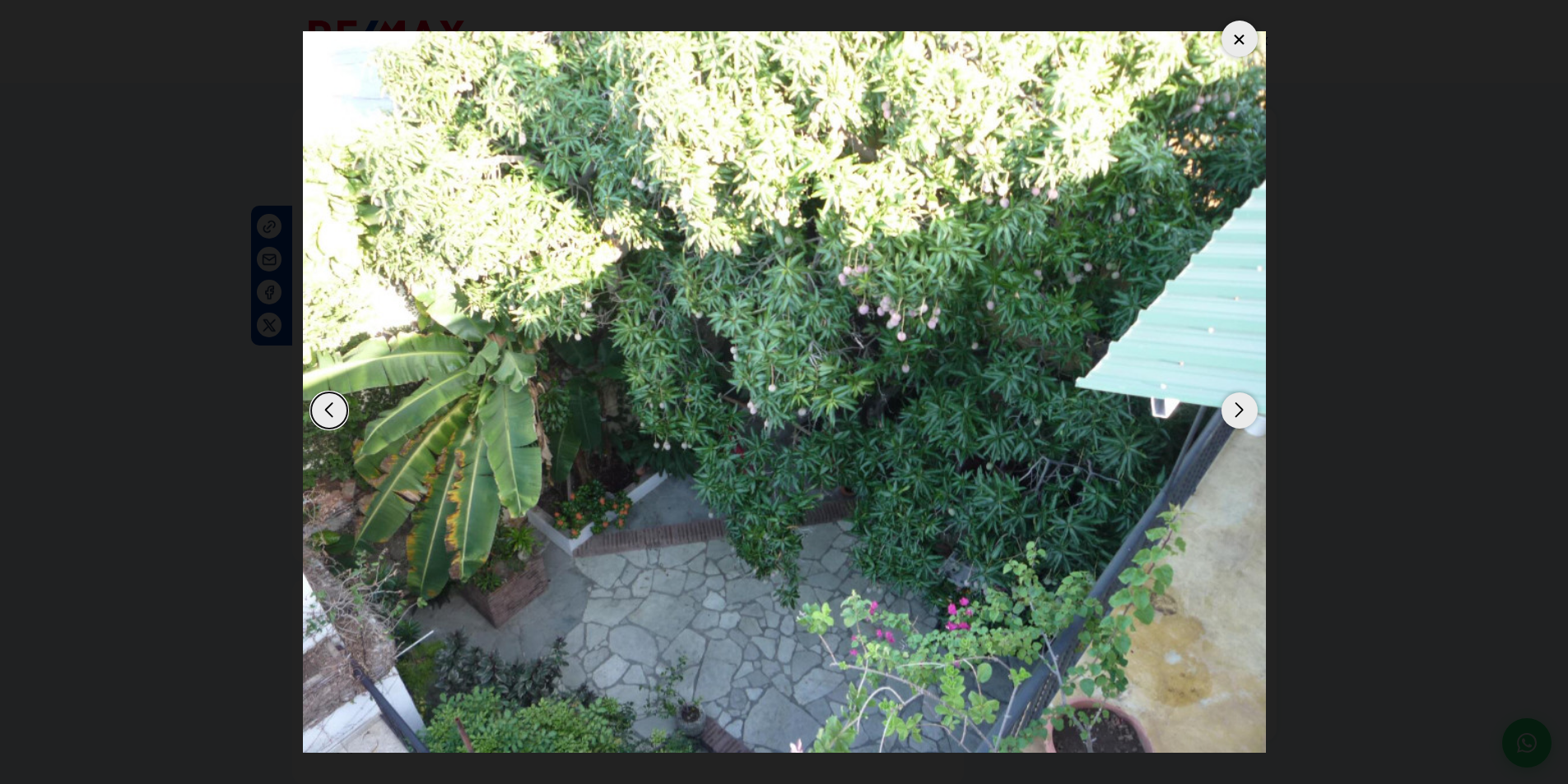
click at [1240, 411] on div "Next slide" at bounding box center [1239, 410] width 36 height 36
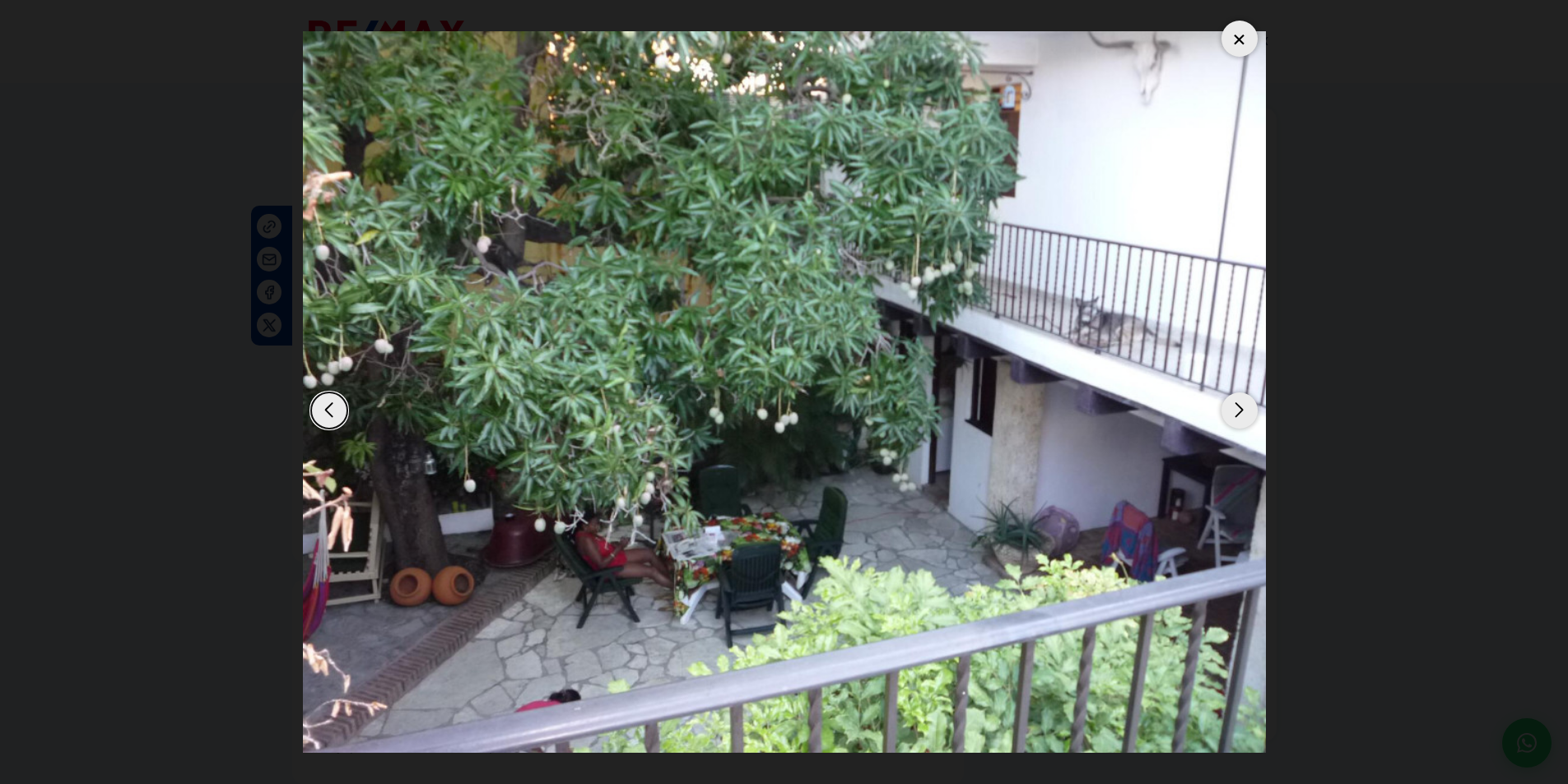
click at [1240, 411] on div "Next slide" at bounding box center [1239, 410] width 36 height 36
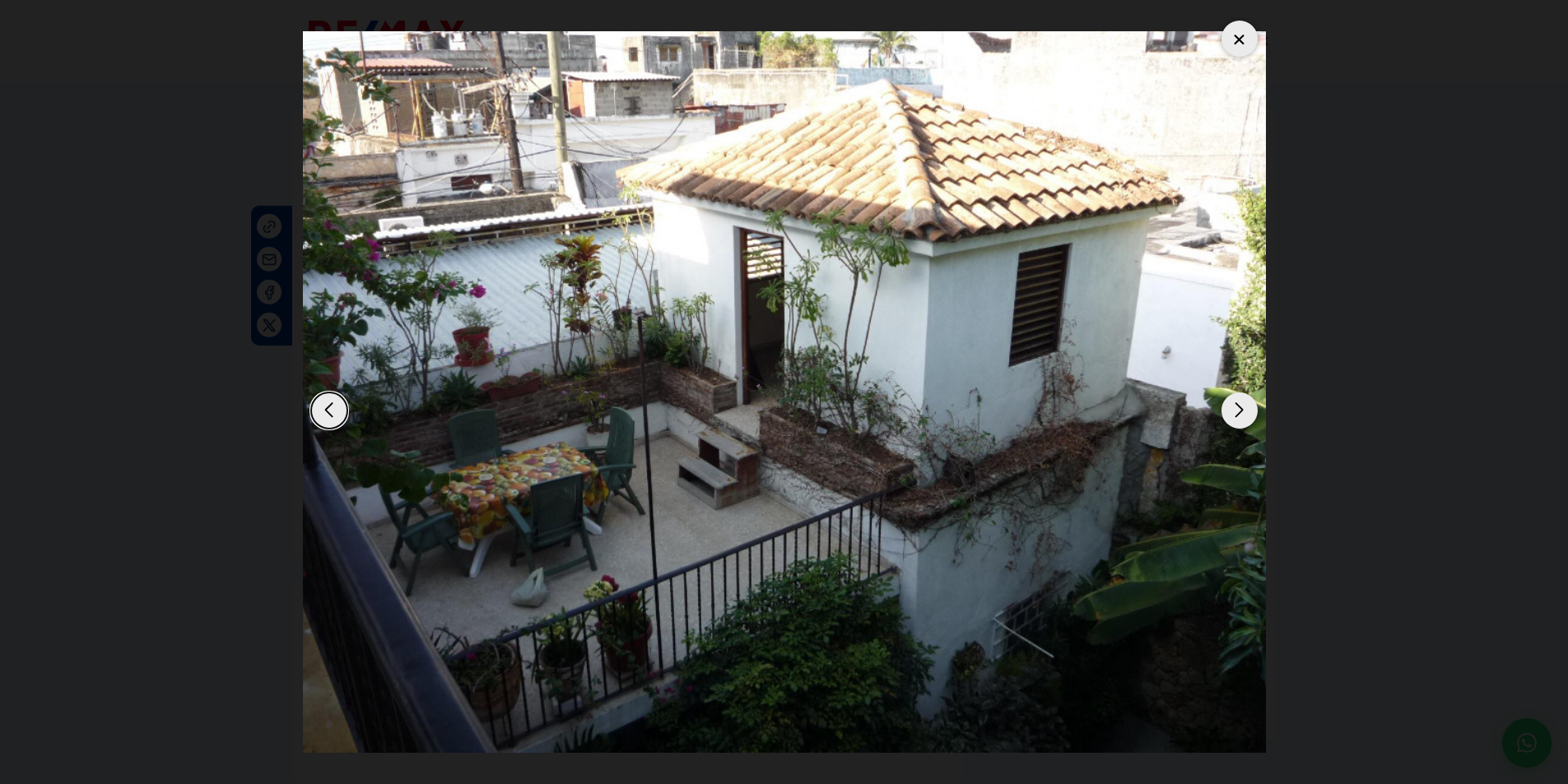
click at [1240, 411] on div "Next slide" at bounding box center [1239, 410] width 36 height 36
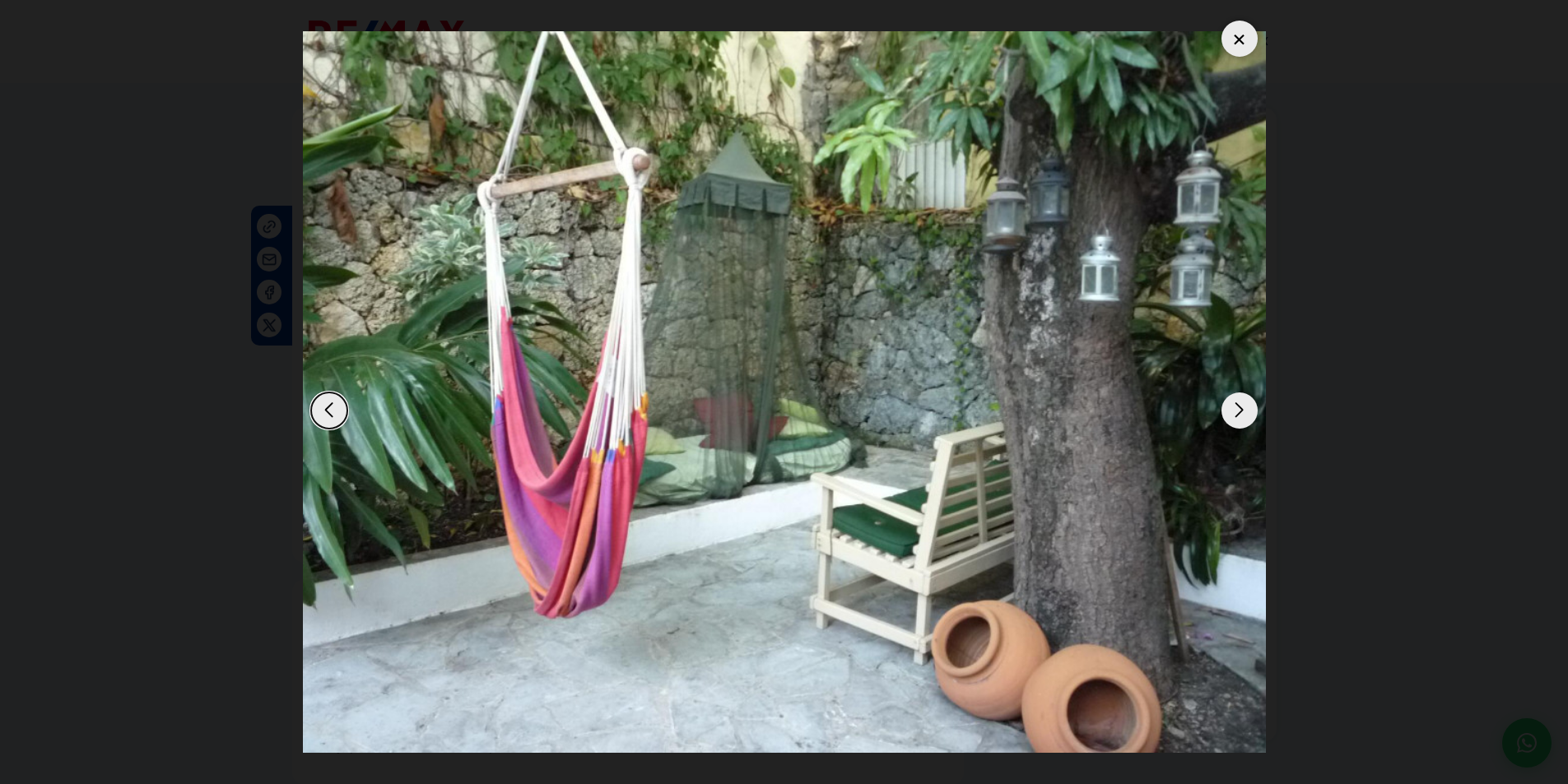
click at [1240, 411] on div "Next slide" at bounding box center [1239, 410] width 36 height 36
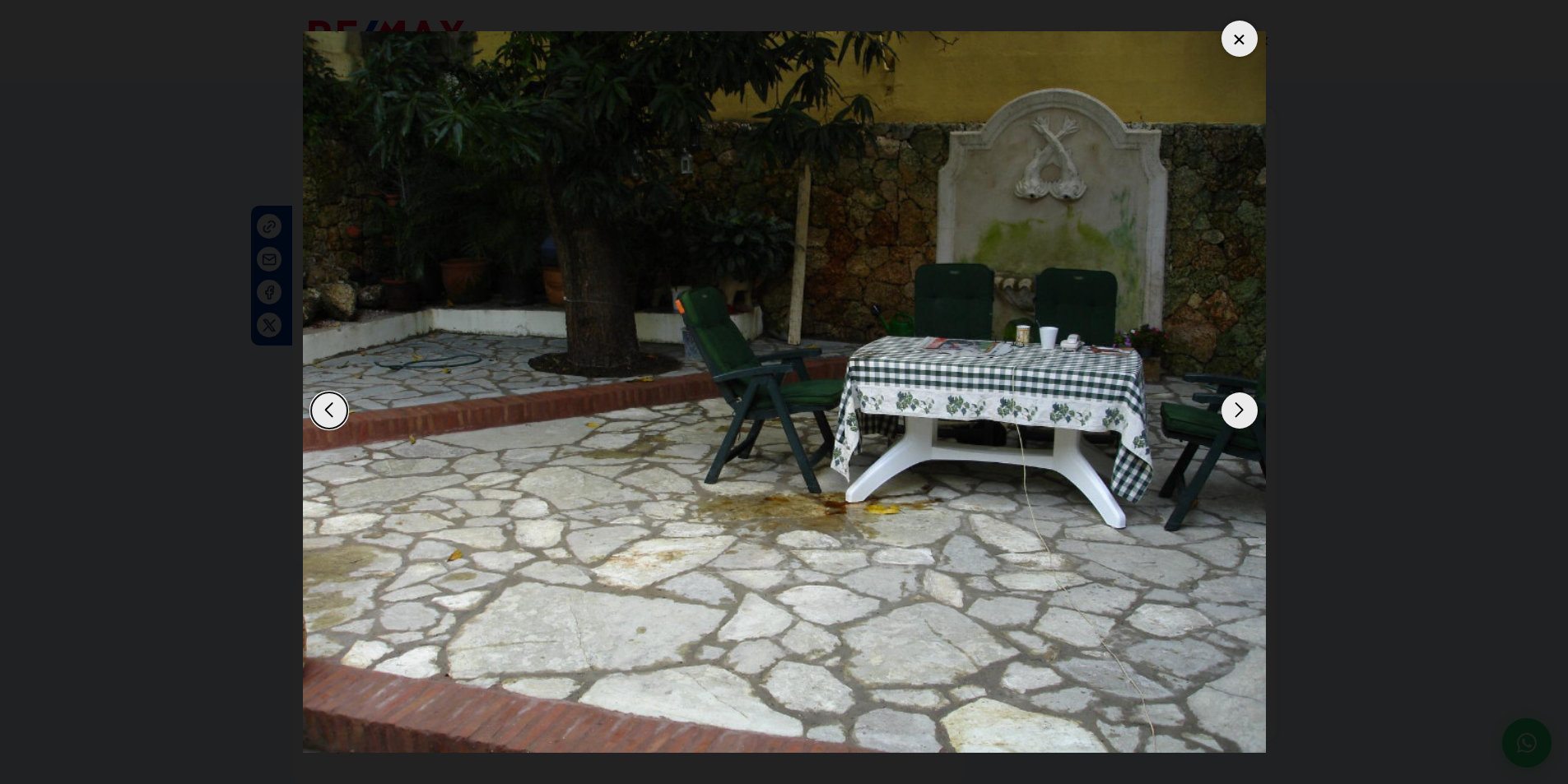
click at [1240, 411] on div "Next slide" at bounding box center [1239, 410] width 36 height 36
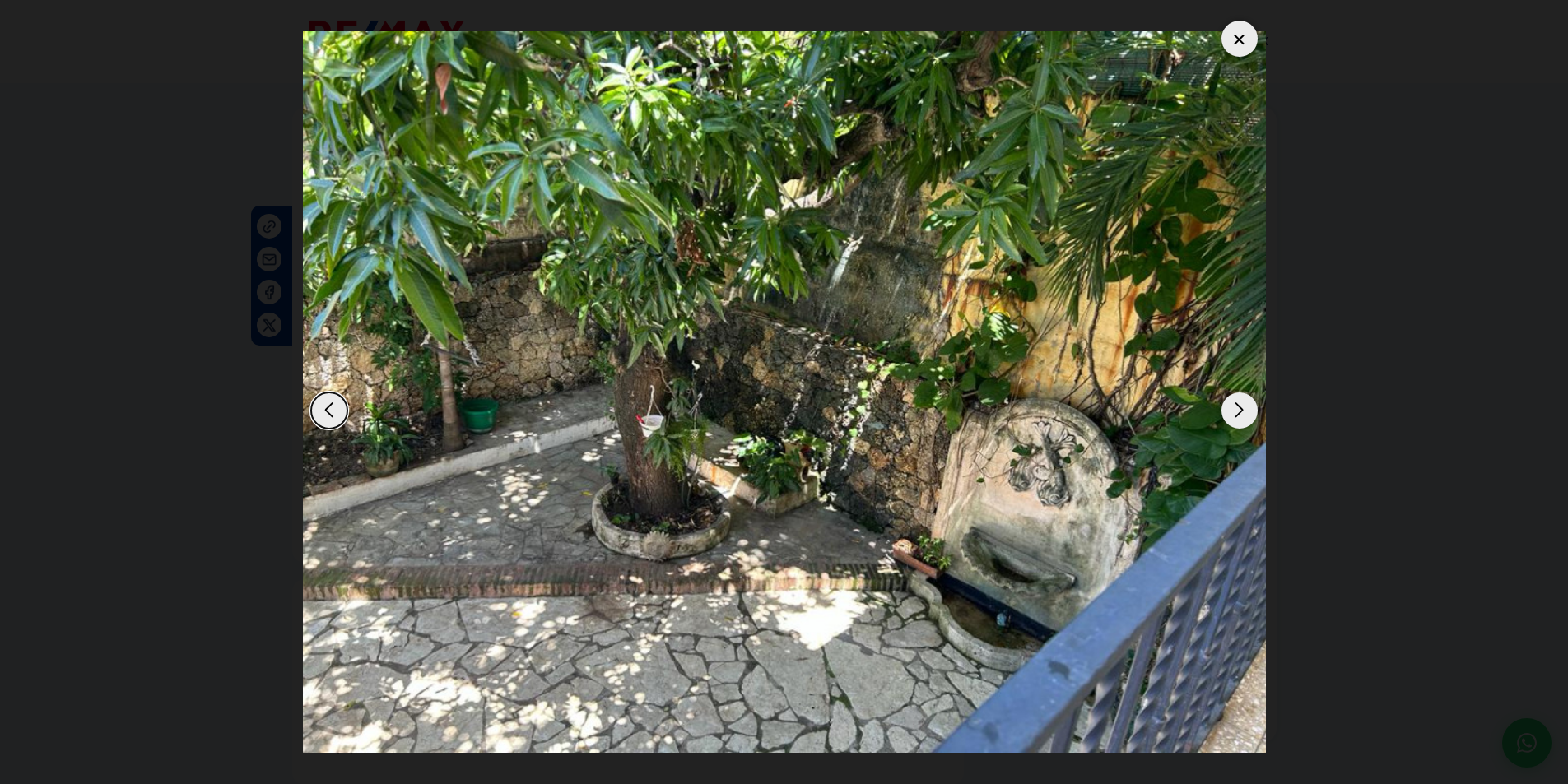
click at [1240, 411] on div "Next slide" at bounding box center [1239, 410] width 36 height 36
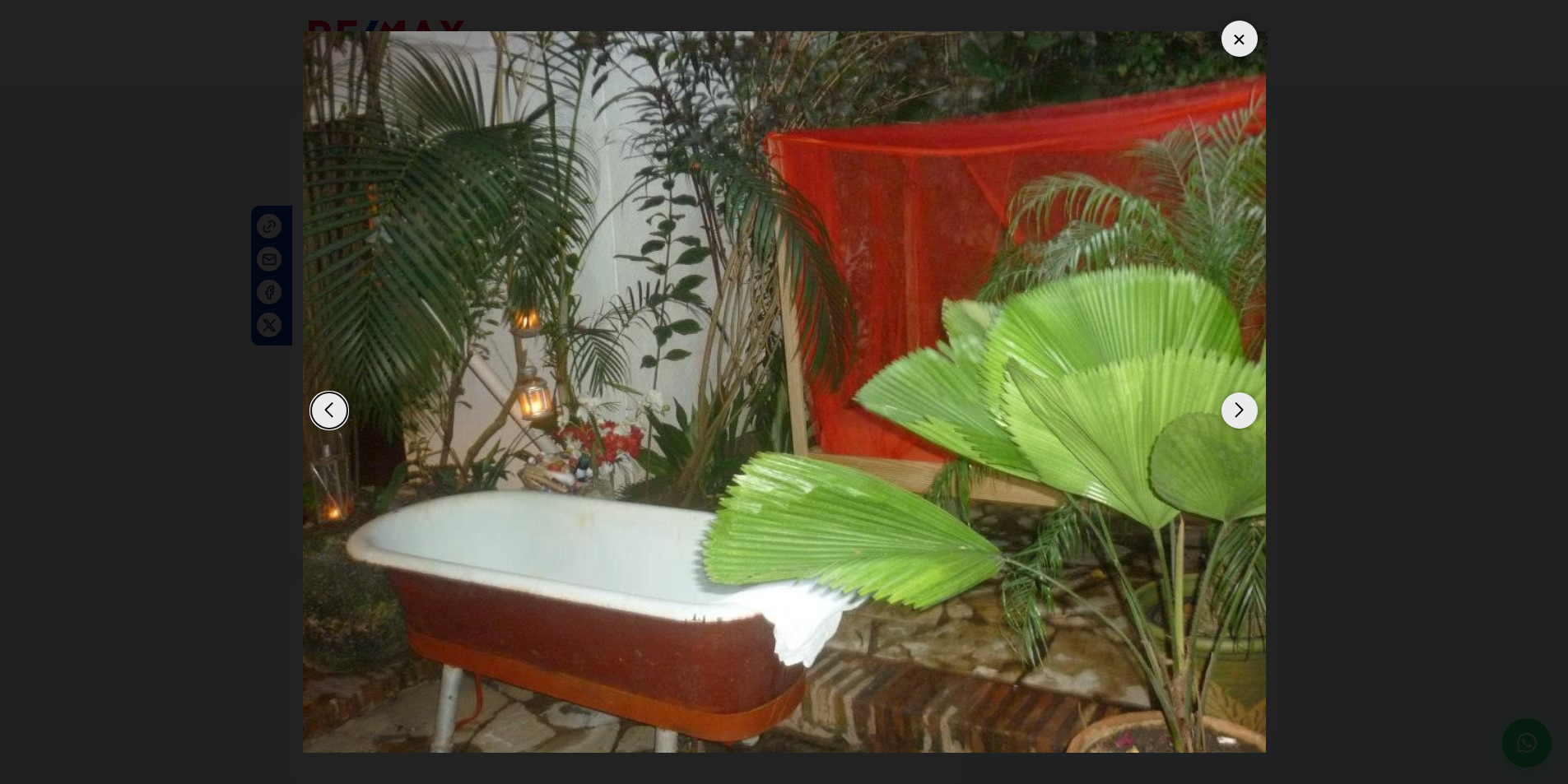
click at [1240, 411] on div "Next slide" at bounding box center [1239, 410] width 36 height 36
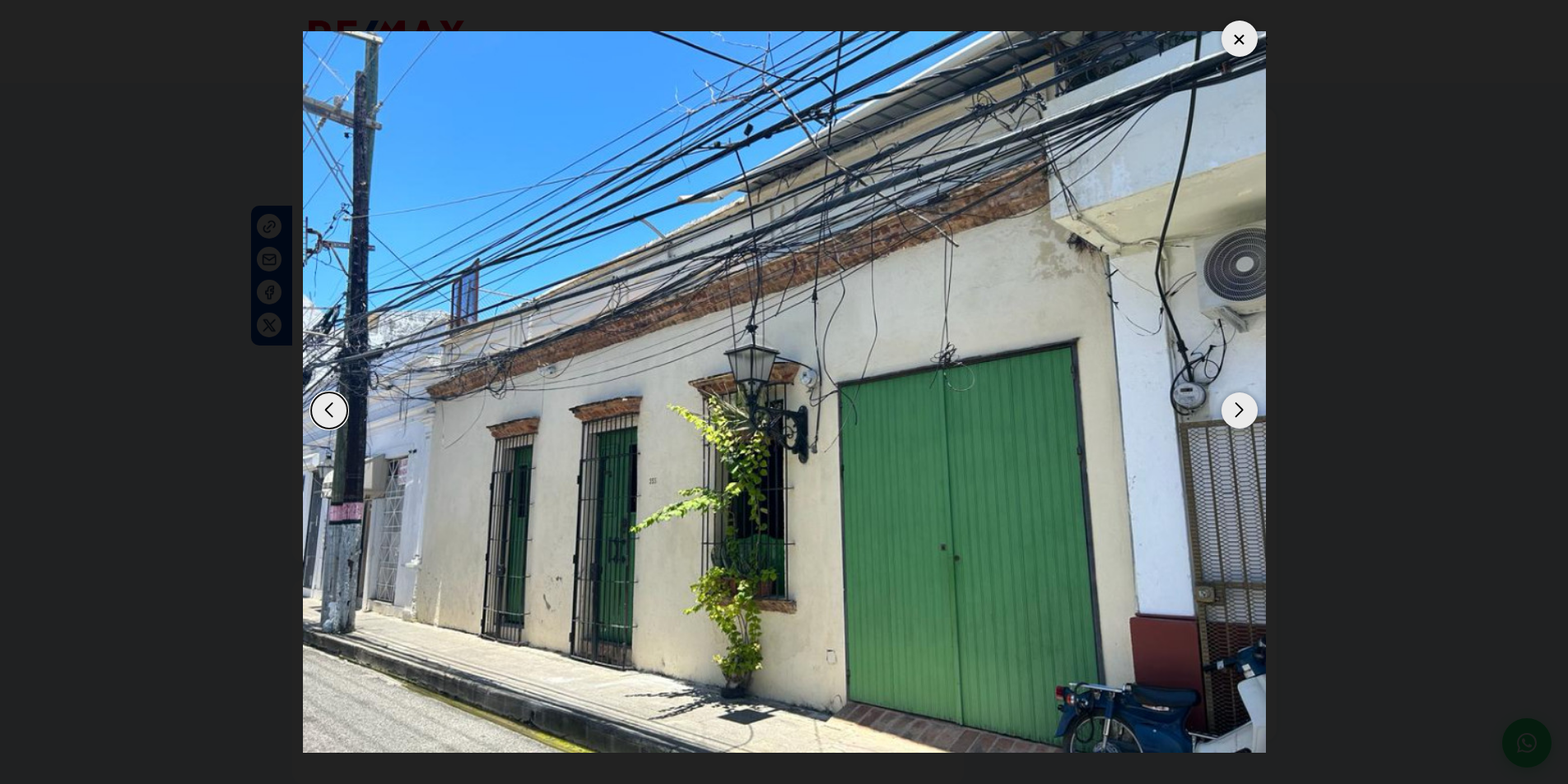
click at [1240, 411] on div "Next slide" at bounding box center [1239, 410] width 36 height 36
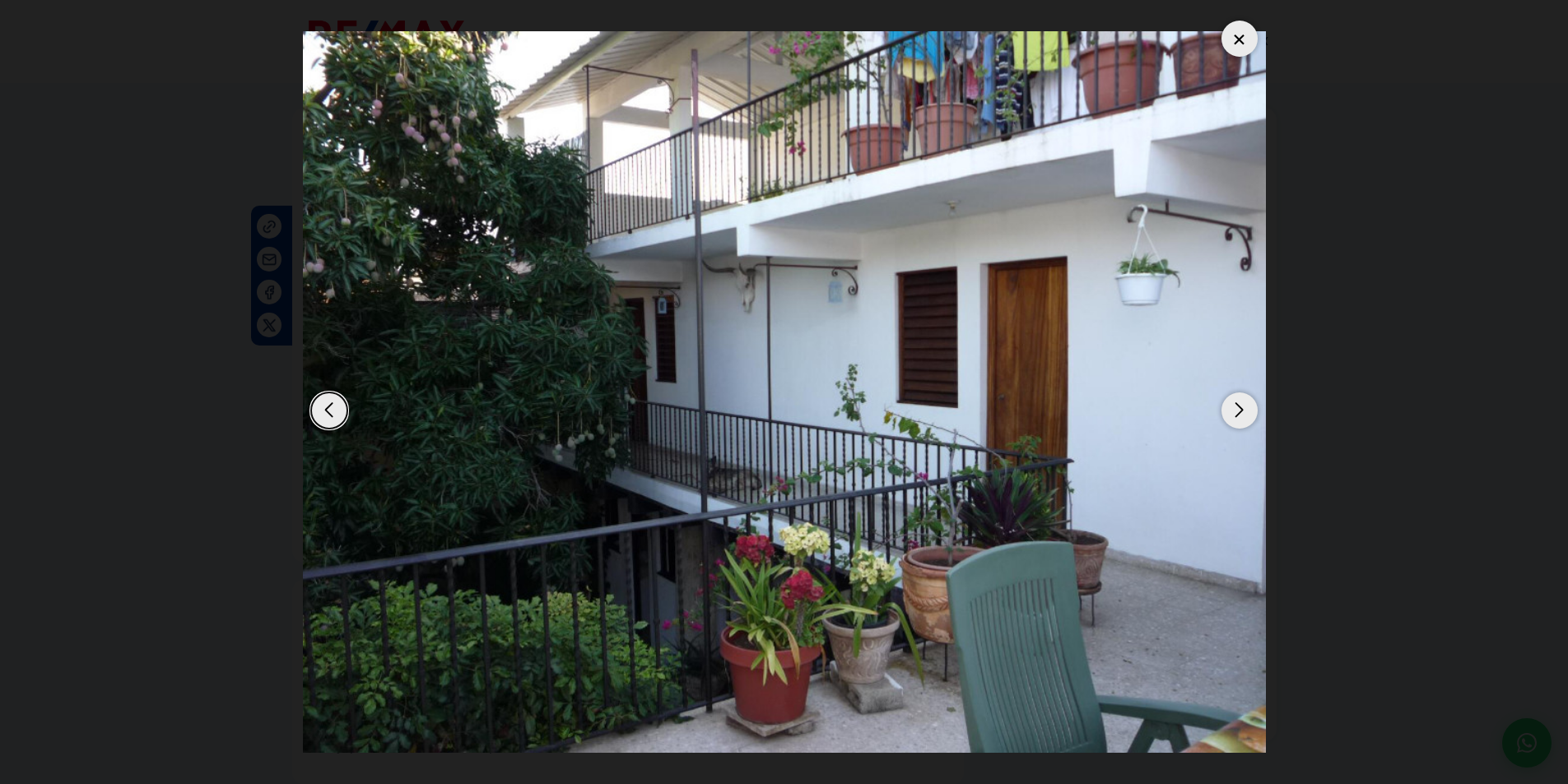
click at [1240, 411] on div "Next slide" at bounding box center [1239, 410] width 36 height 36
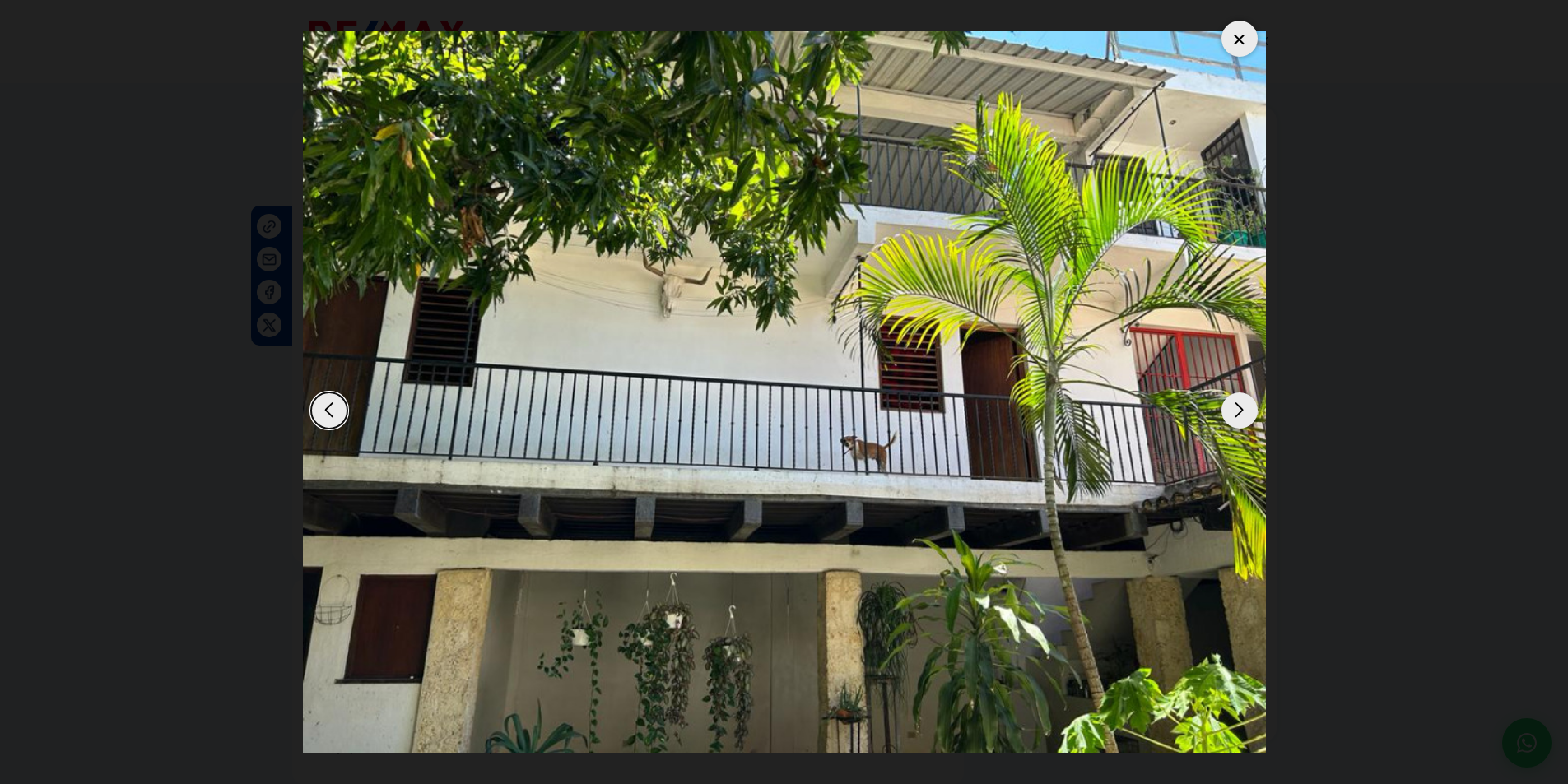
click at [1240, 411] on div "Next slide" at bounding box center [1239, 410] width 36 height 36
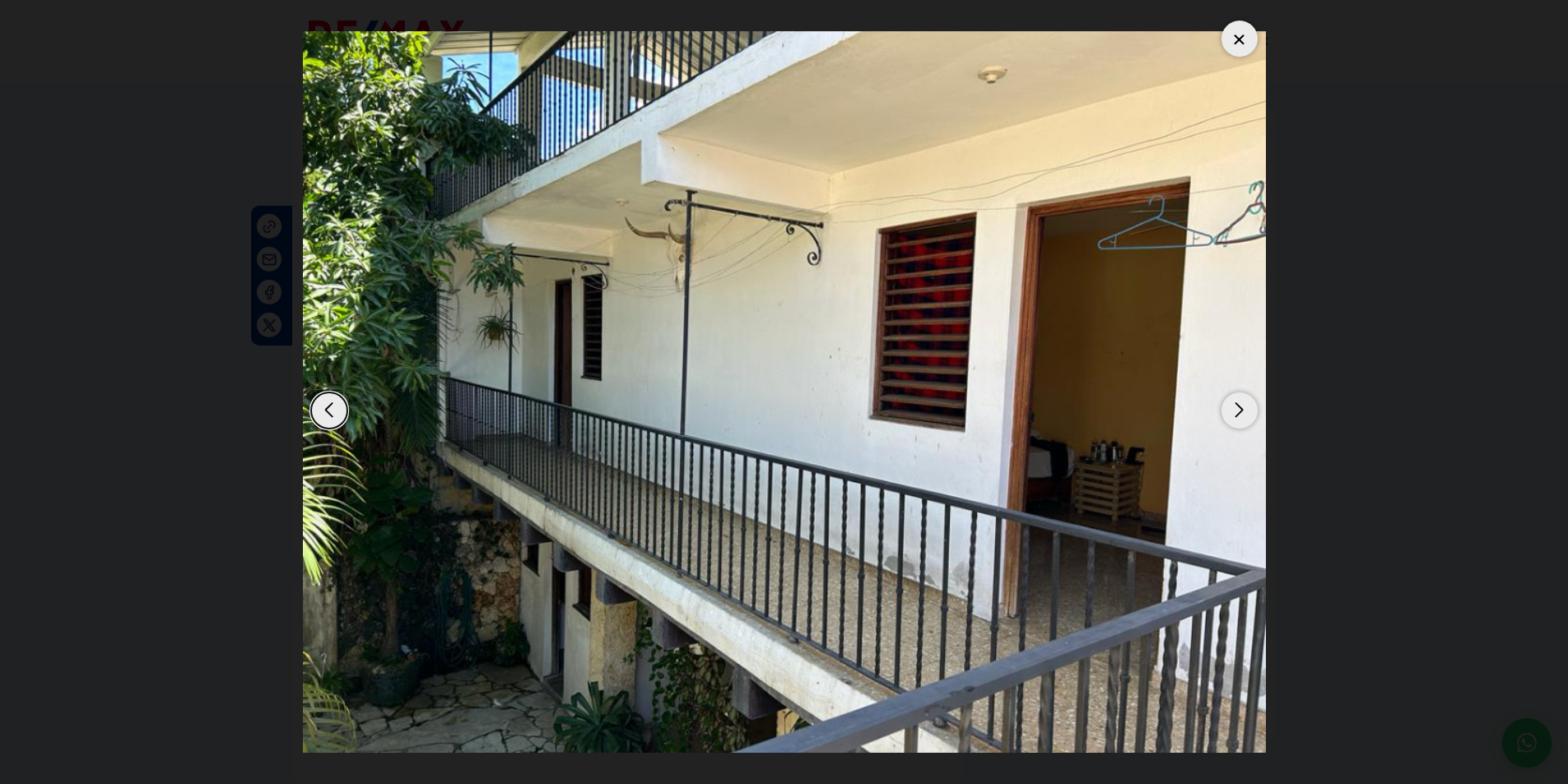
click at [1238, 39] on div at bounding box center [1239, 38] width 36 height 36
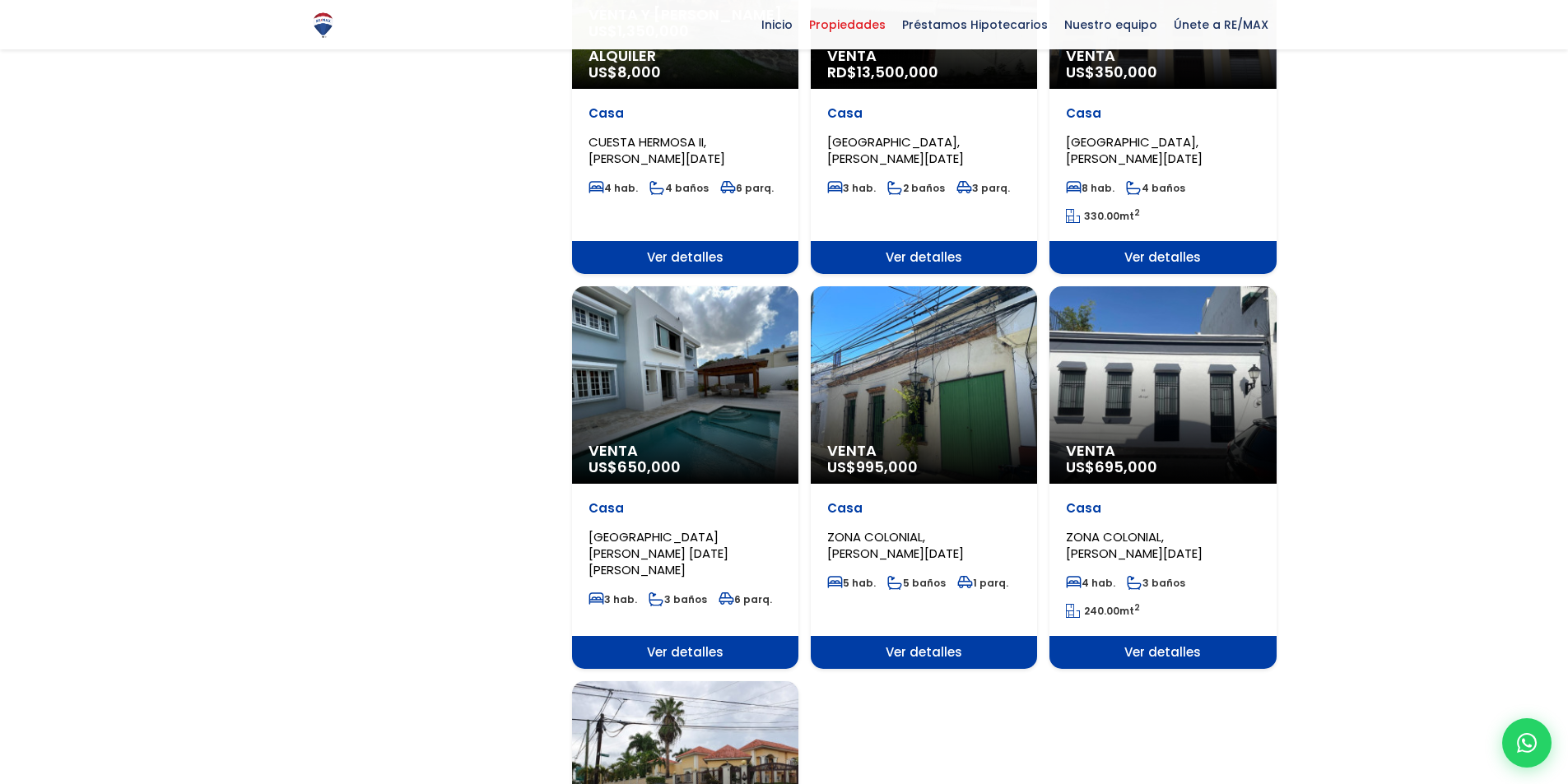
scroll to position [1482, 0]
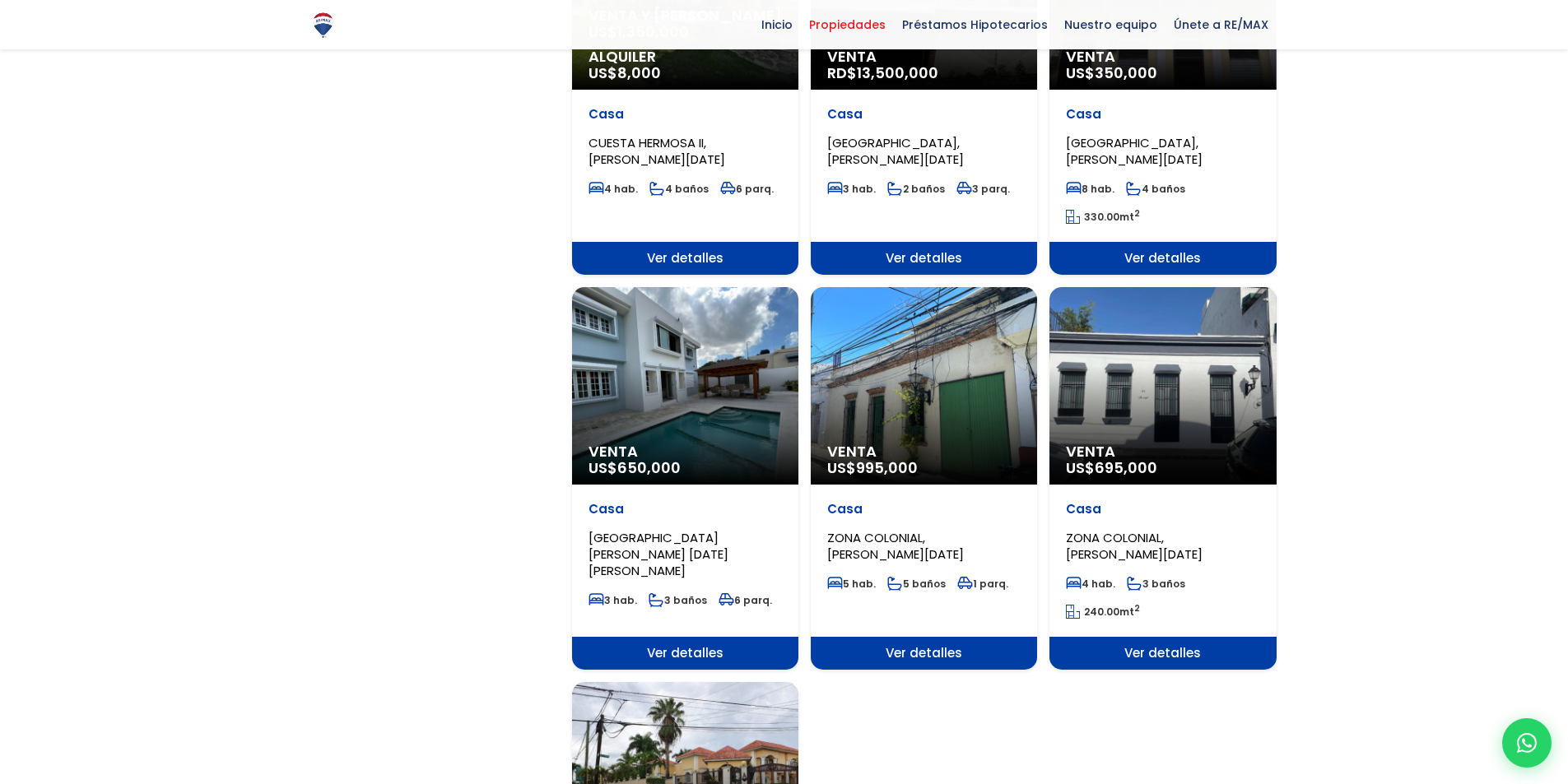
click at [1148, 349] on div "Venta US$ 695,000" at bounding box center [1163, 386] width 226 height 197
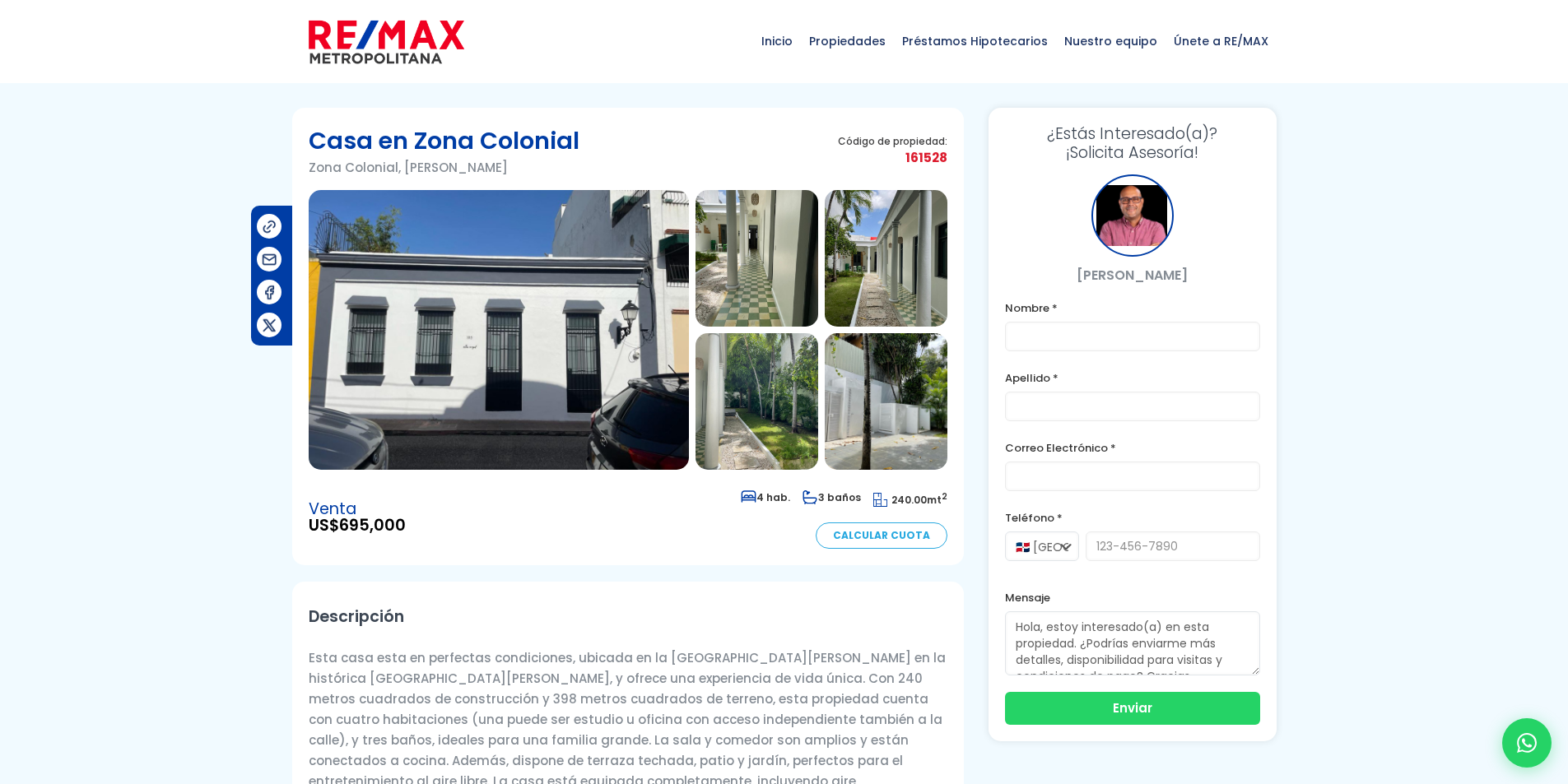
click at [741, 237] on img at bounding box center [757, 258] width 122 height 137
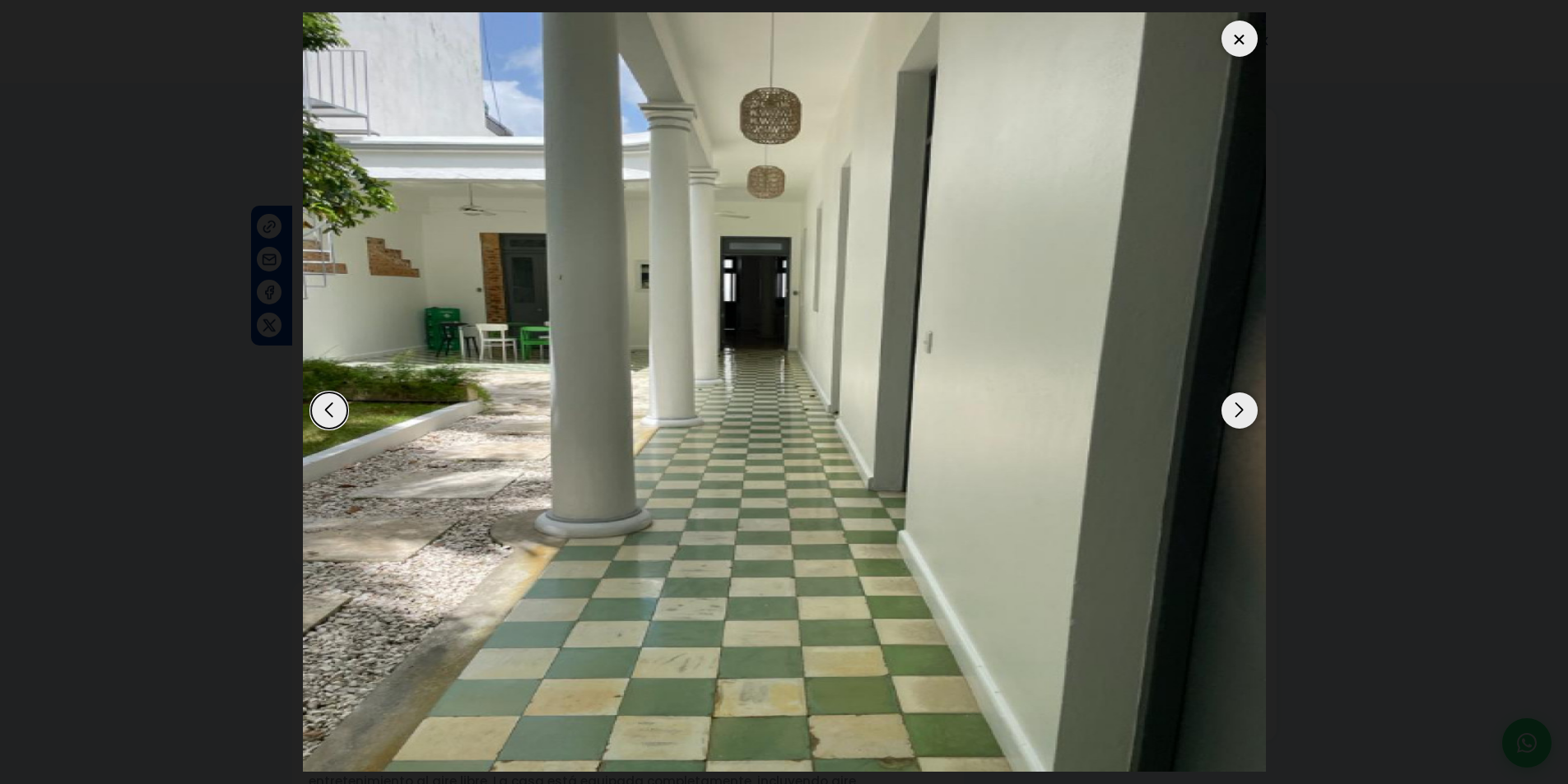
click at [1237, 417] on div "Next slide" at bounding box center [1239, 410] width 36 height 36
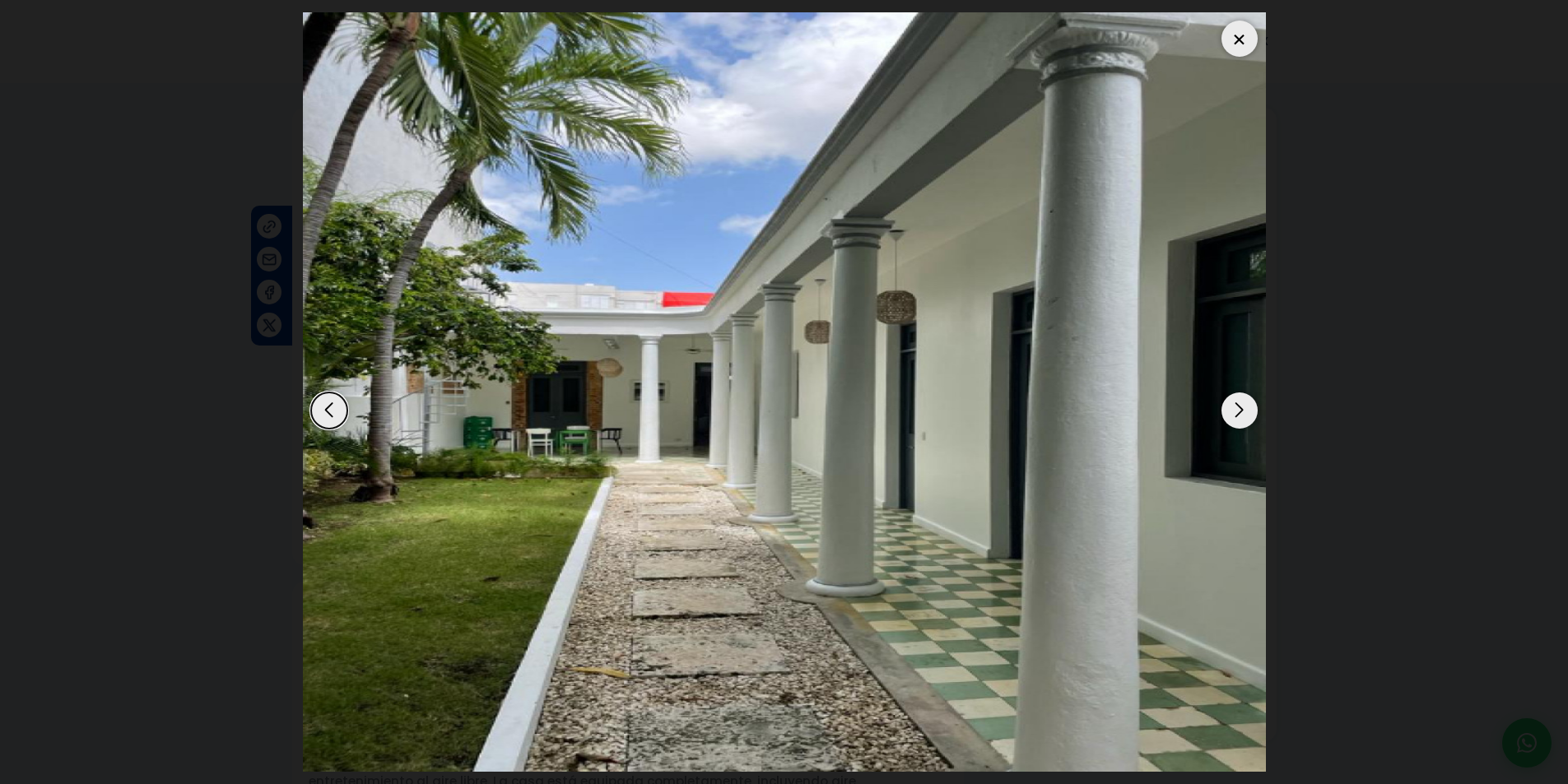
click at [1237, 417] on div "Next slide" at bounding box center [1239, 410] width 36 height 36
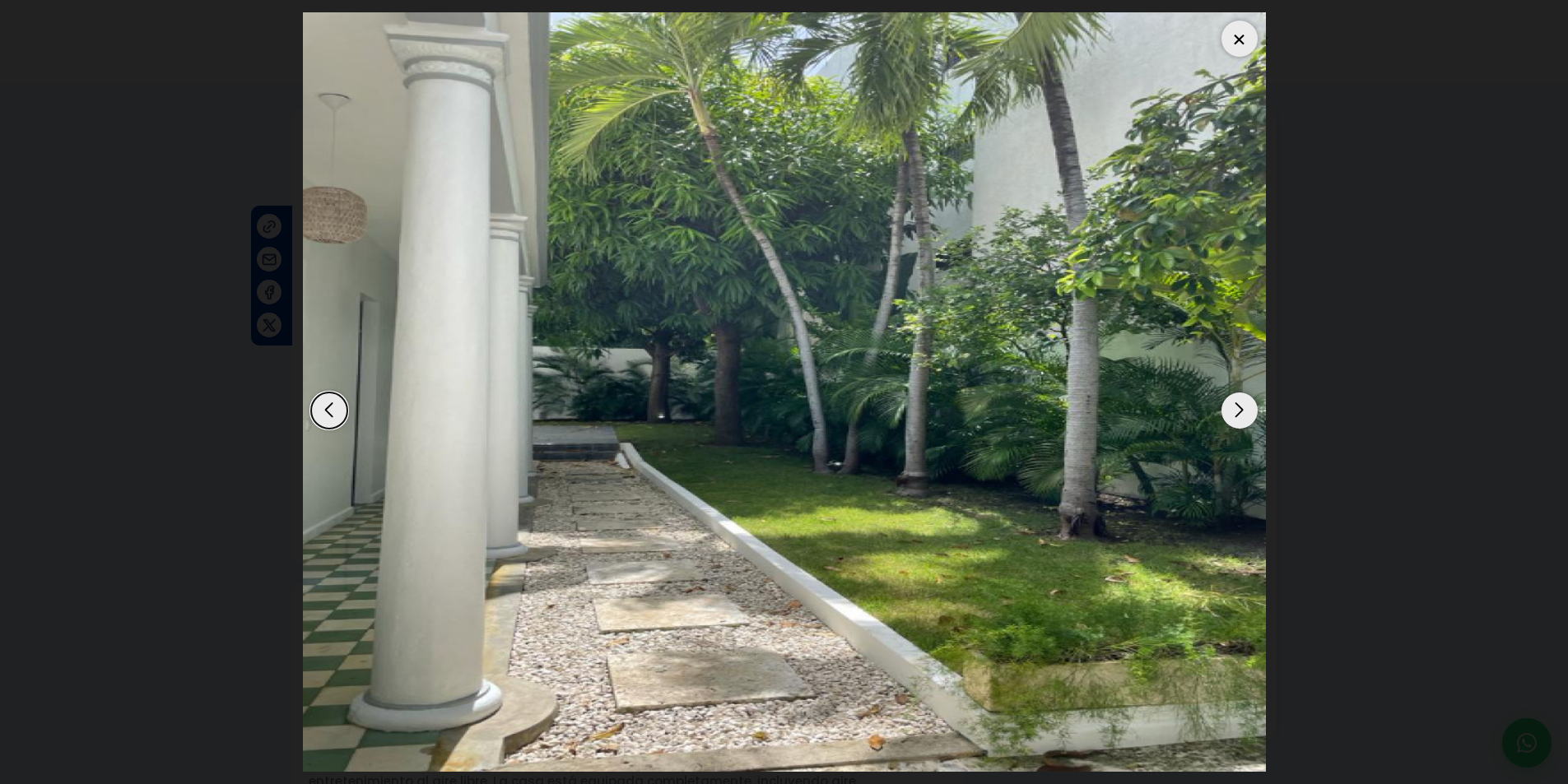
click at [1237, 417] on div "Next slide" at bounding box center [1239, 410] width 36 height 36
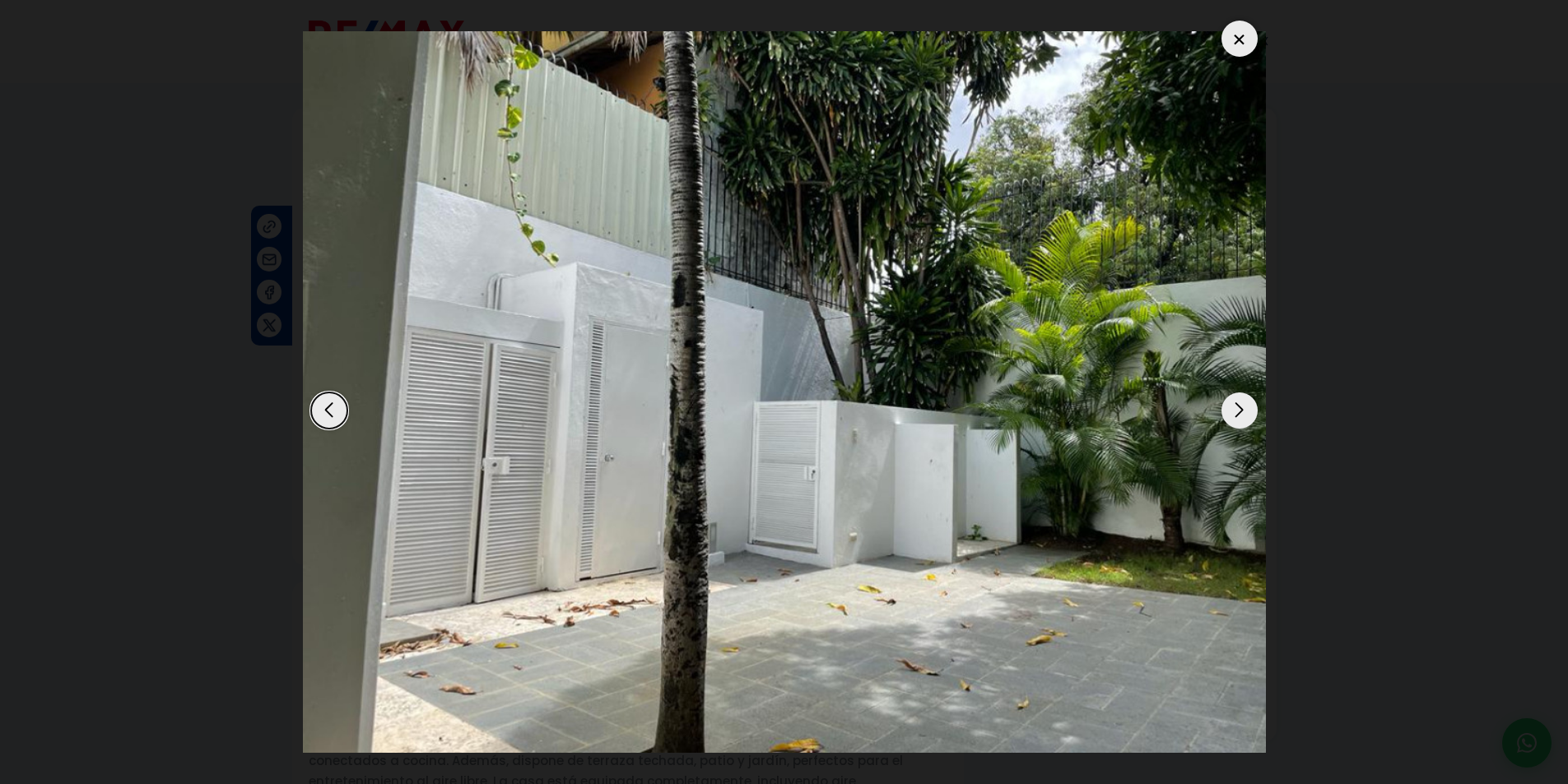
click at [1237, 417] on div "Next slide" at bounding box center [1239, 410] width 36 height 36
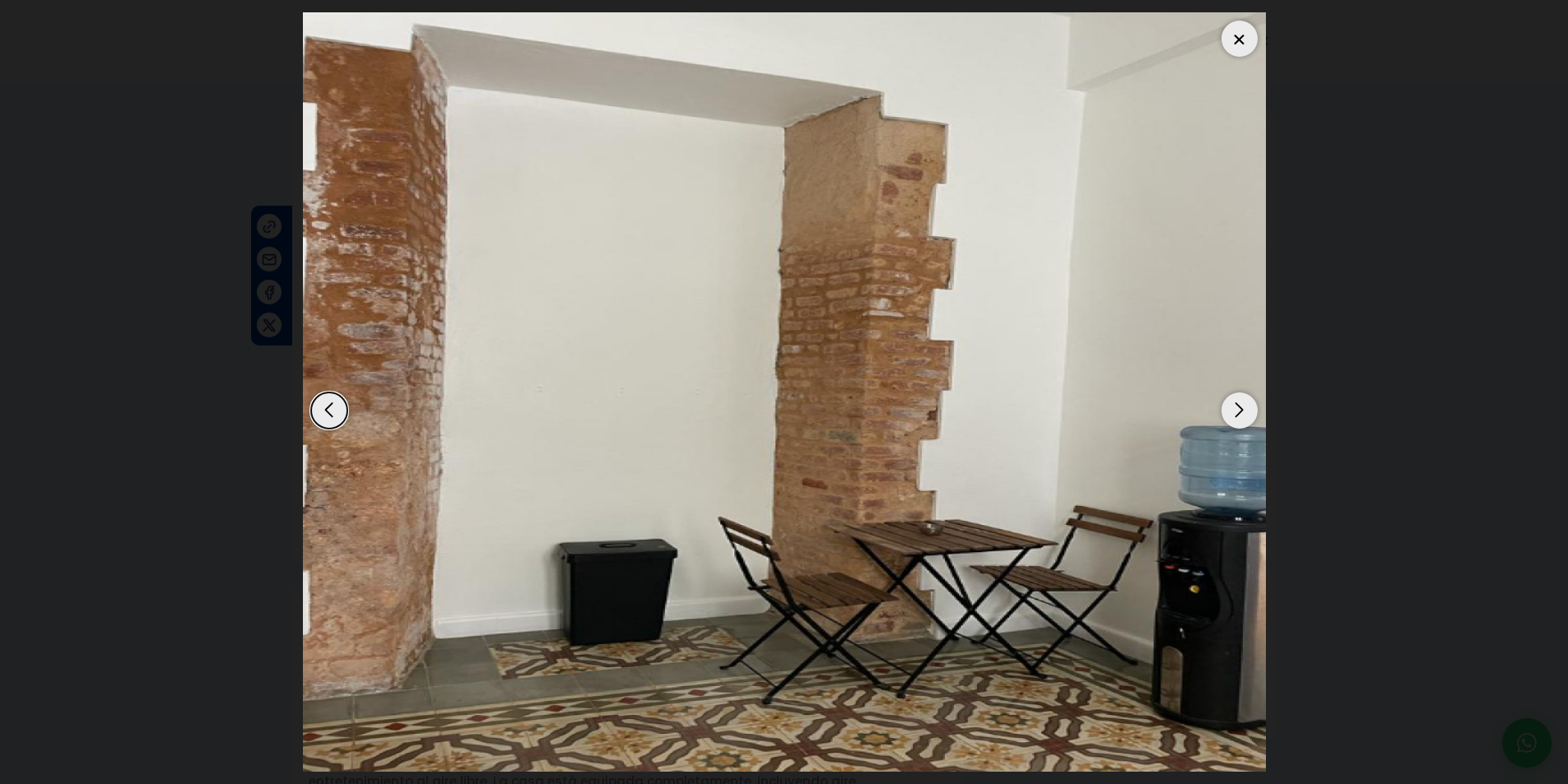
click at [1237, 417] on div "Next slide" at bounding box center [1239, 410] width 36 height 36
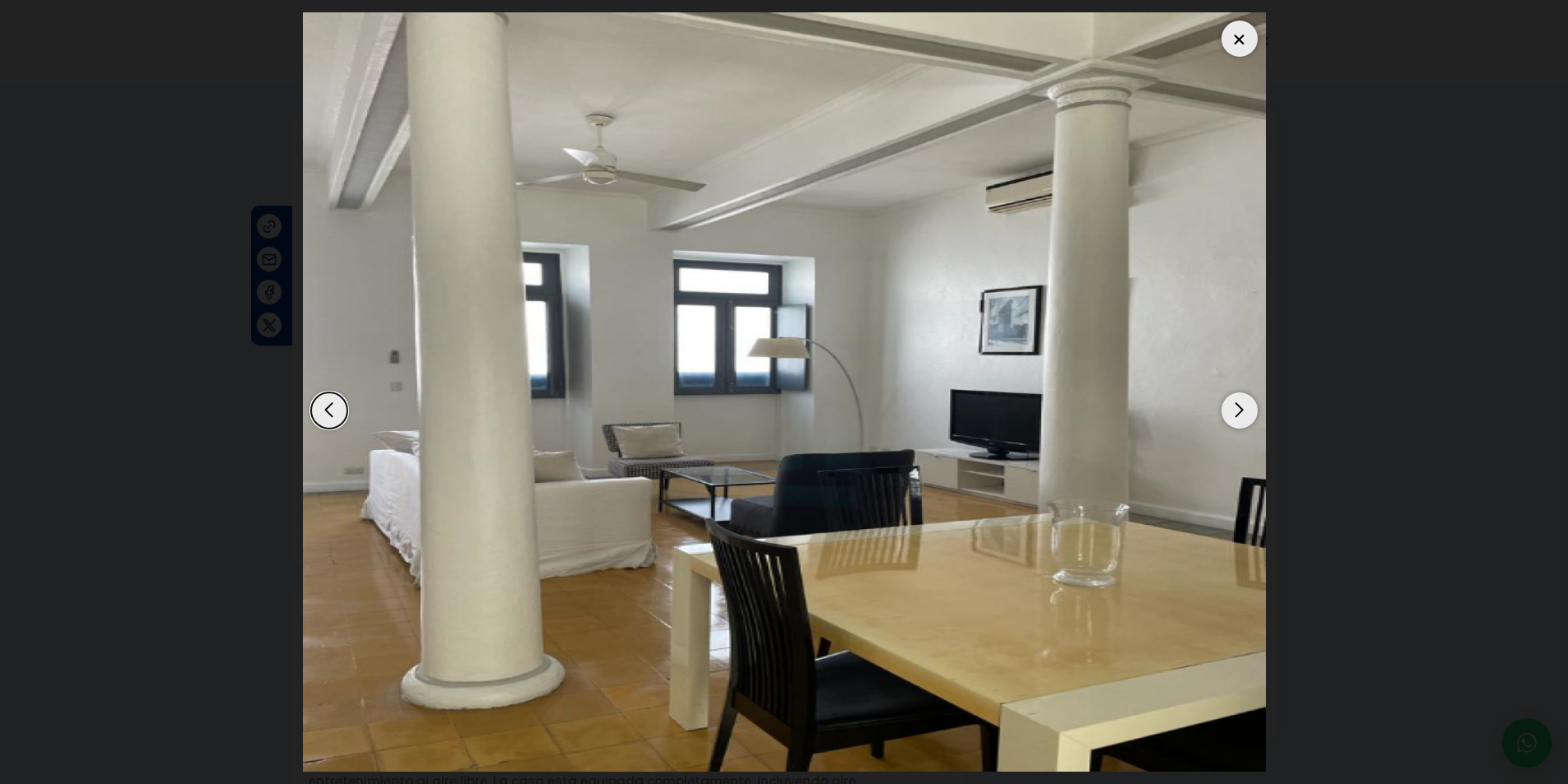
click at [1237, 417] on div "Next slide" at bounding box center [1239, 410] width 36 height 36
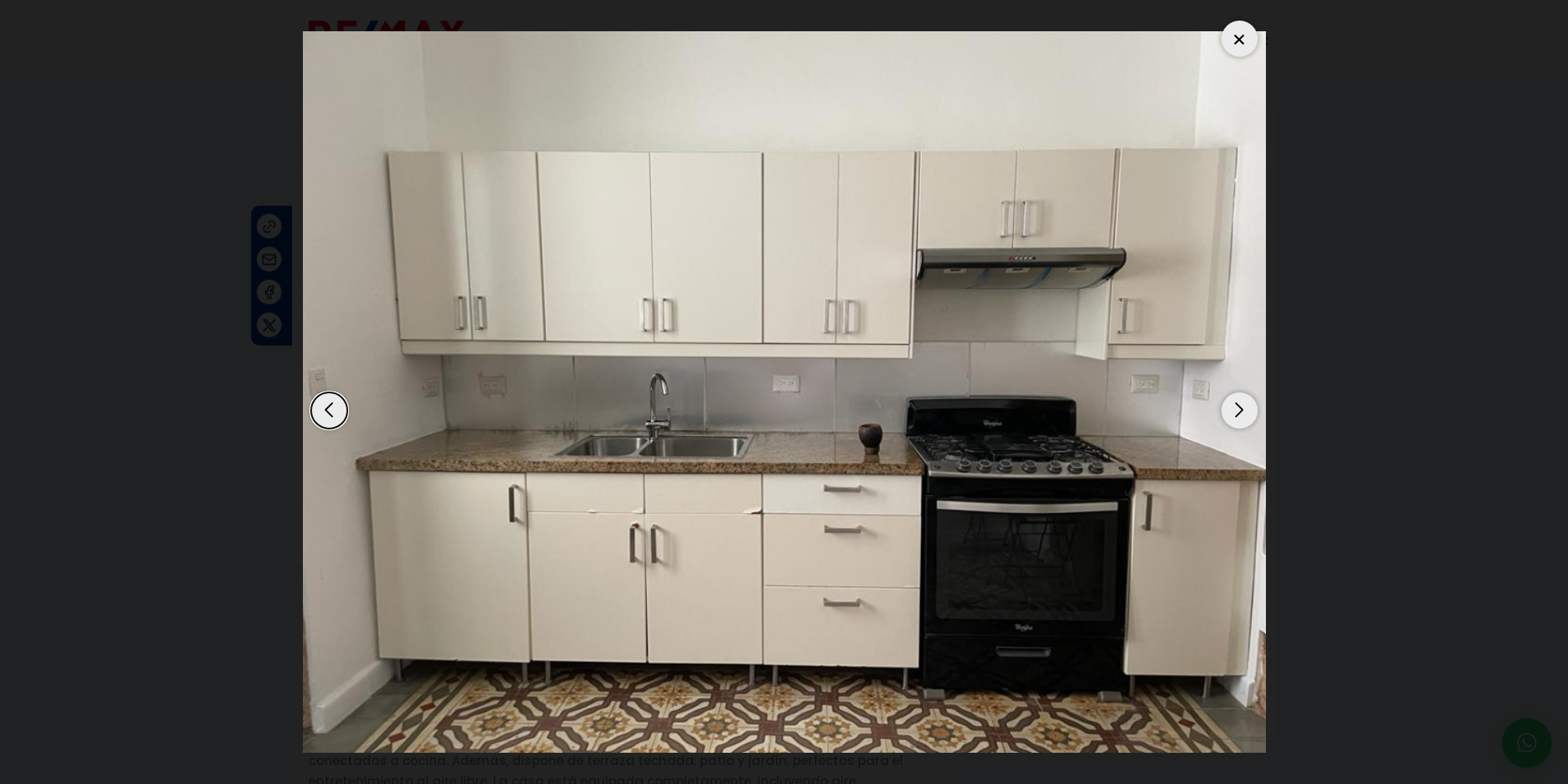
click at [1237, 417] on div "Next slide" at bounding box center [1239, 410] width 36 height 36
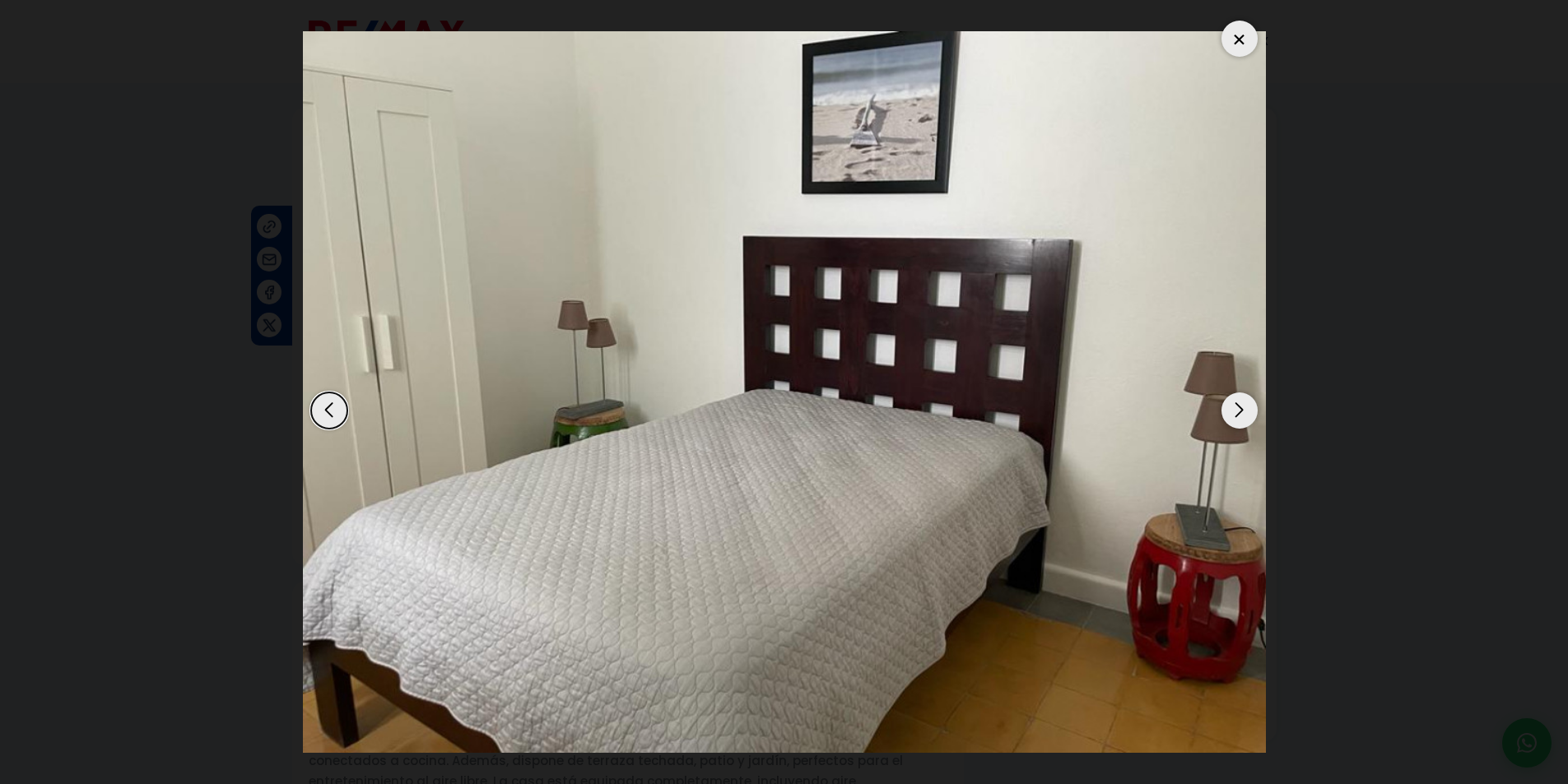
click at [1237, 417] on div "Next slide" at bounding box center [1239, 410] width 36 height 36
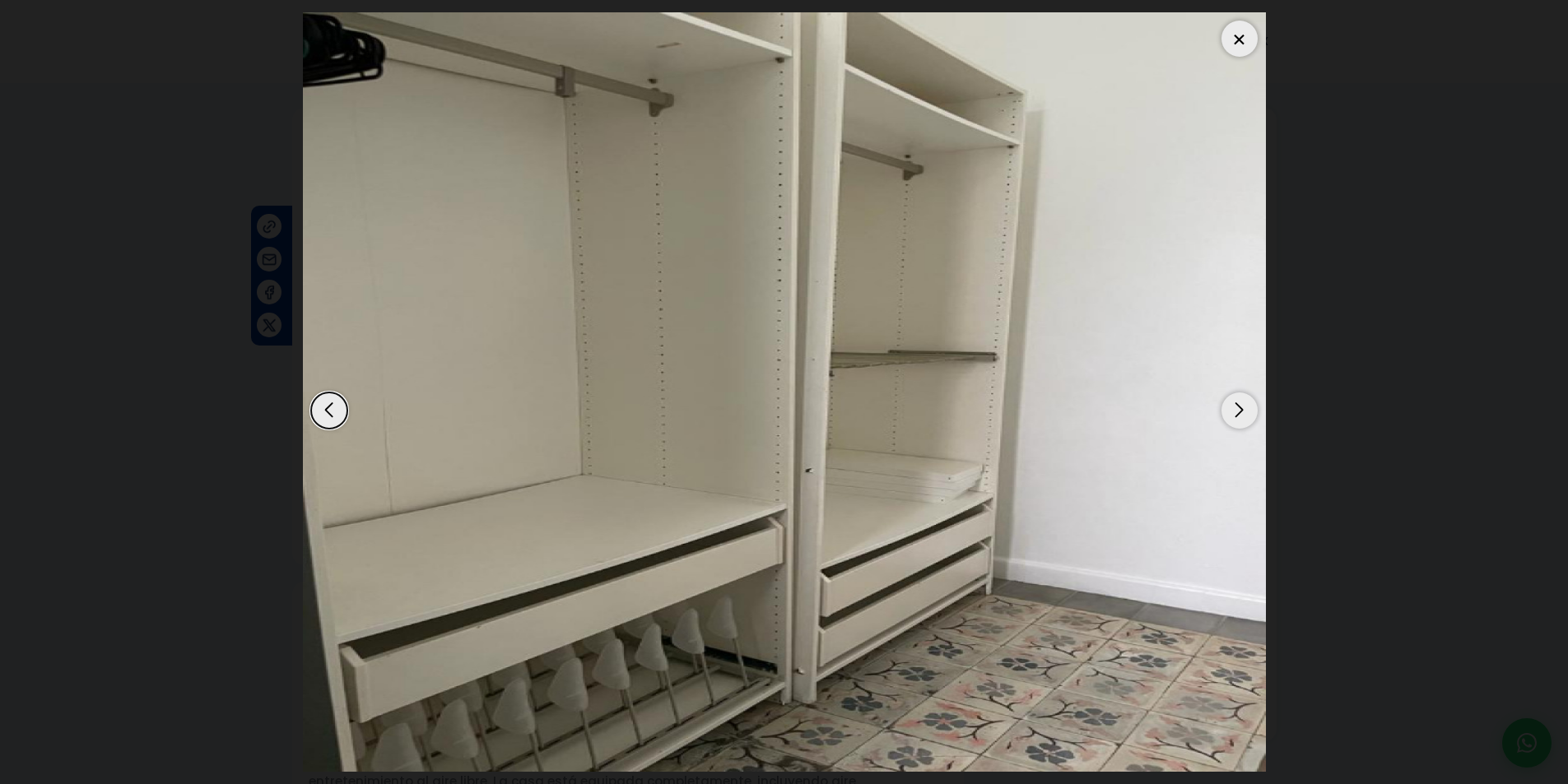
click at [1237, 417] on div "Next slide" at bounding box center [1239, 410] width 36 height 36
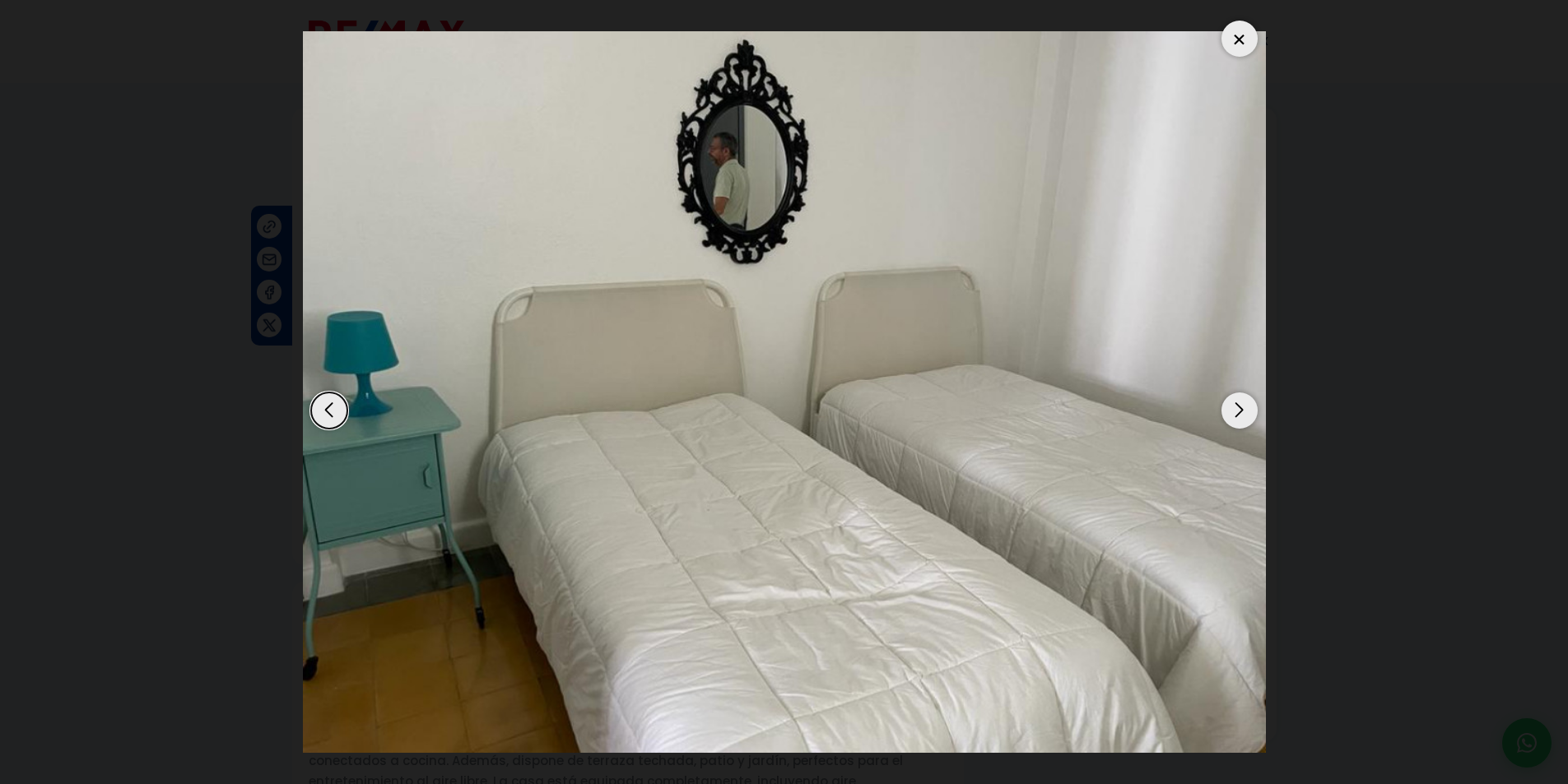
click at [1237, 417] on div "Next slide" at bounding box center [1239, 410] width 36 height 36
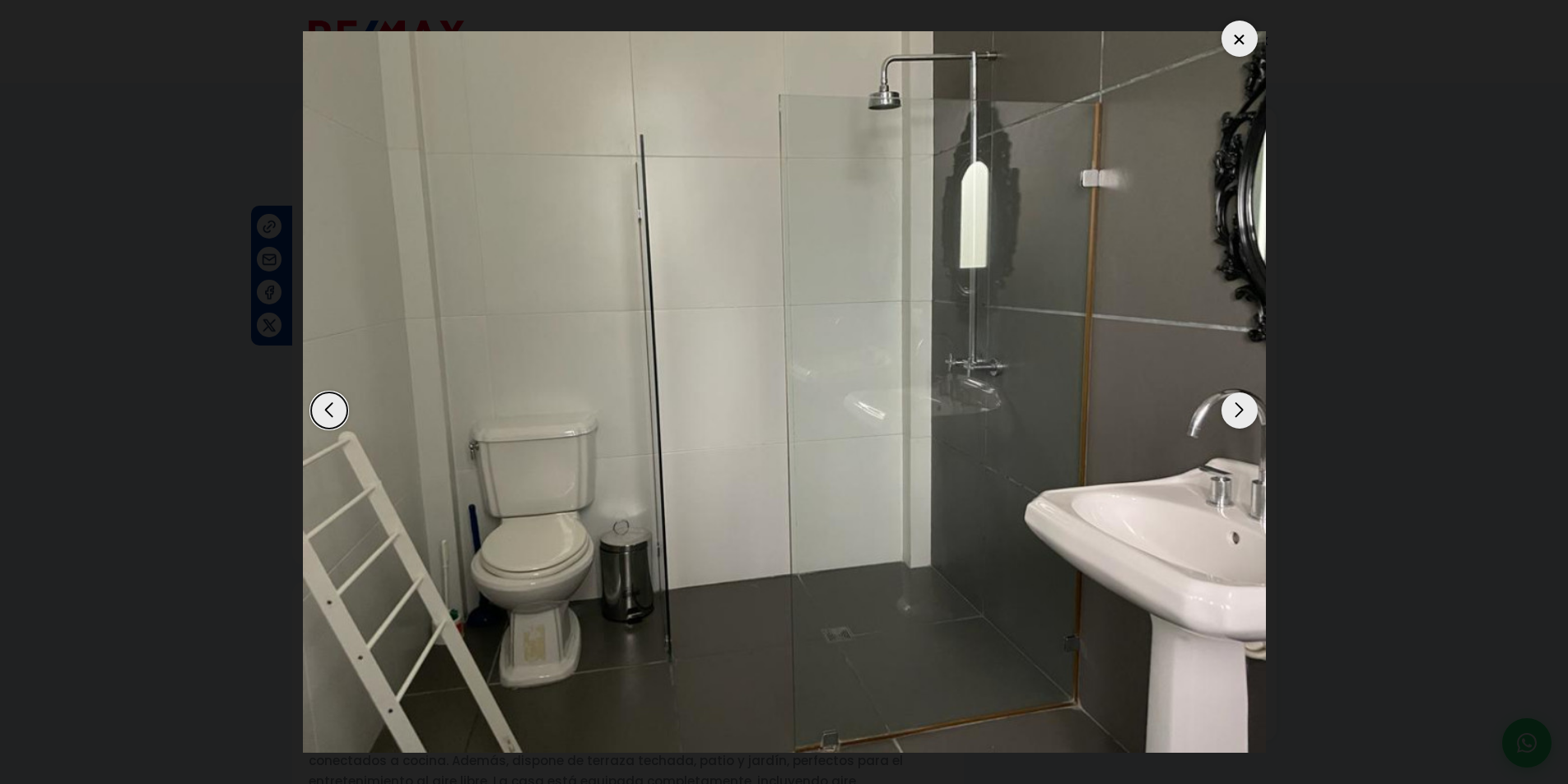
click at [1237, 417] on div "Next slide" at bounding box center [1239, 410] width 36 height 36
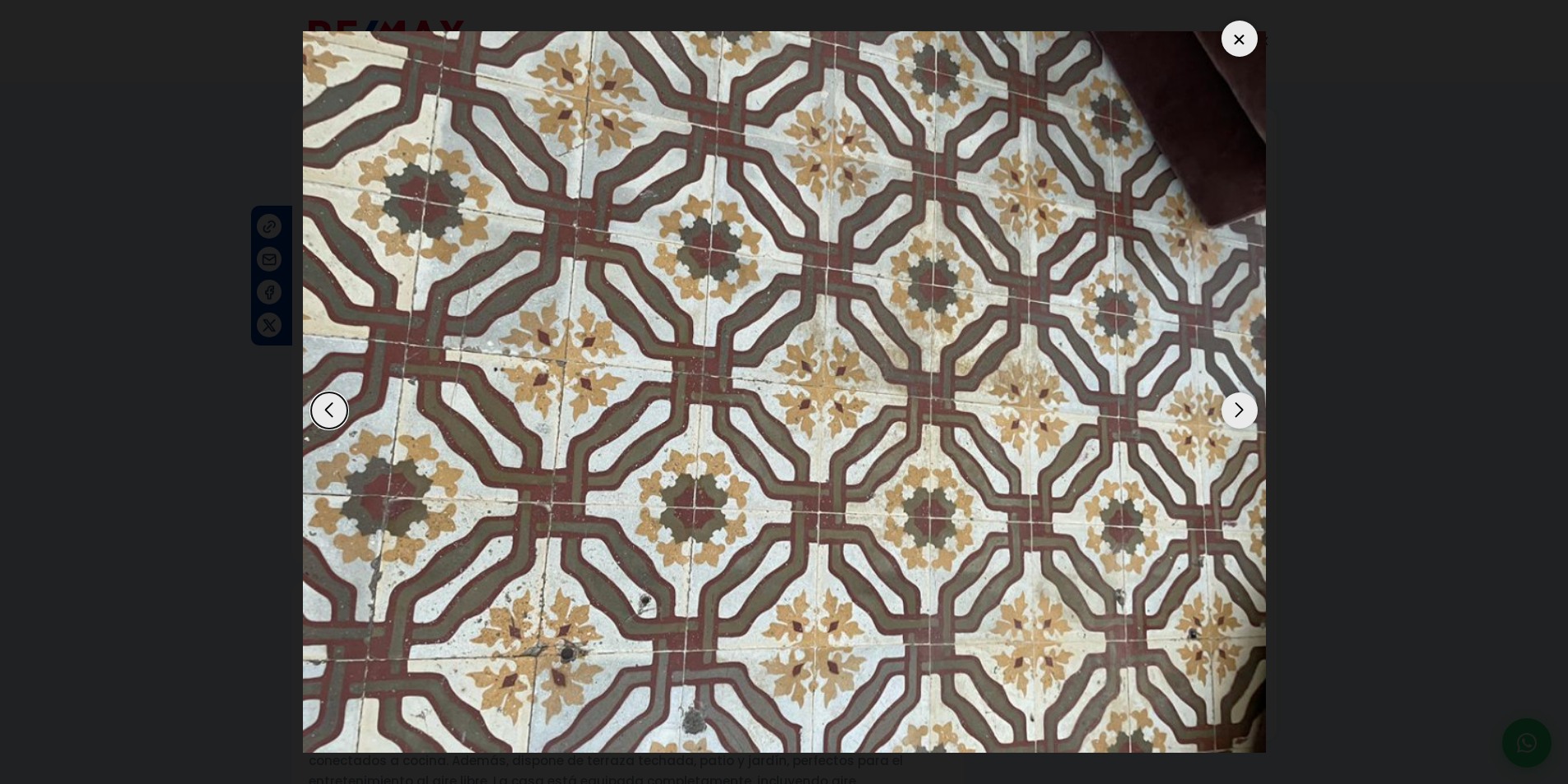
click at [1237, 417] on div "Next slide" at bounding box center [1239, 410] width 36 height 36
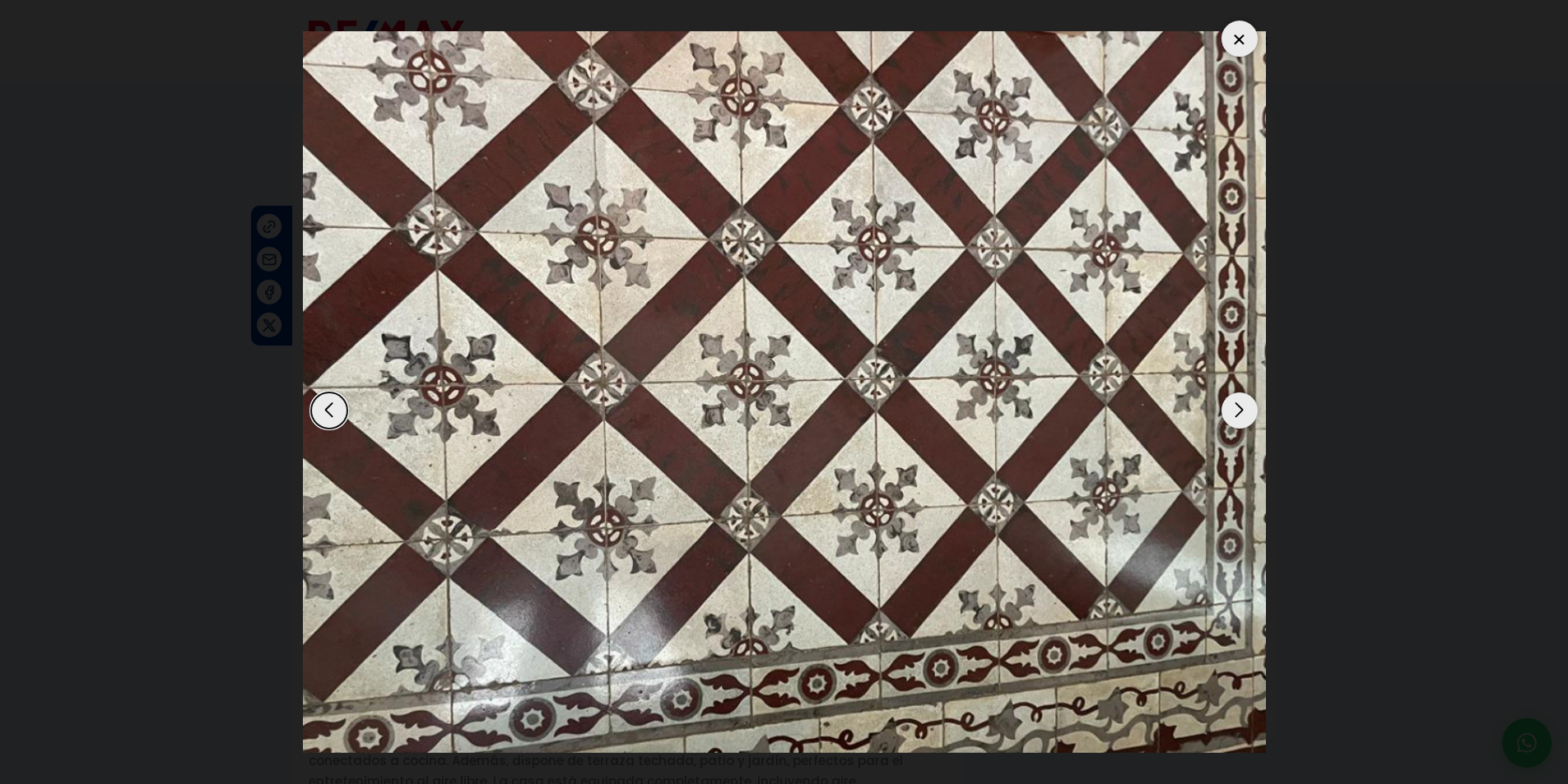
click at [1237, 417] on div "Next slide" at bounding box center [1239, 410] width 36 height 36
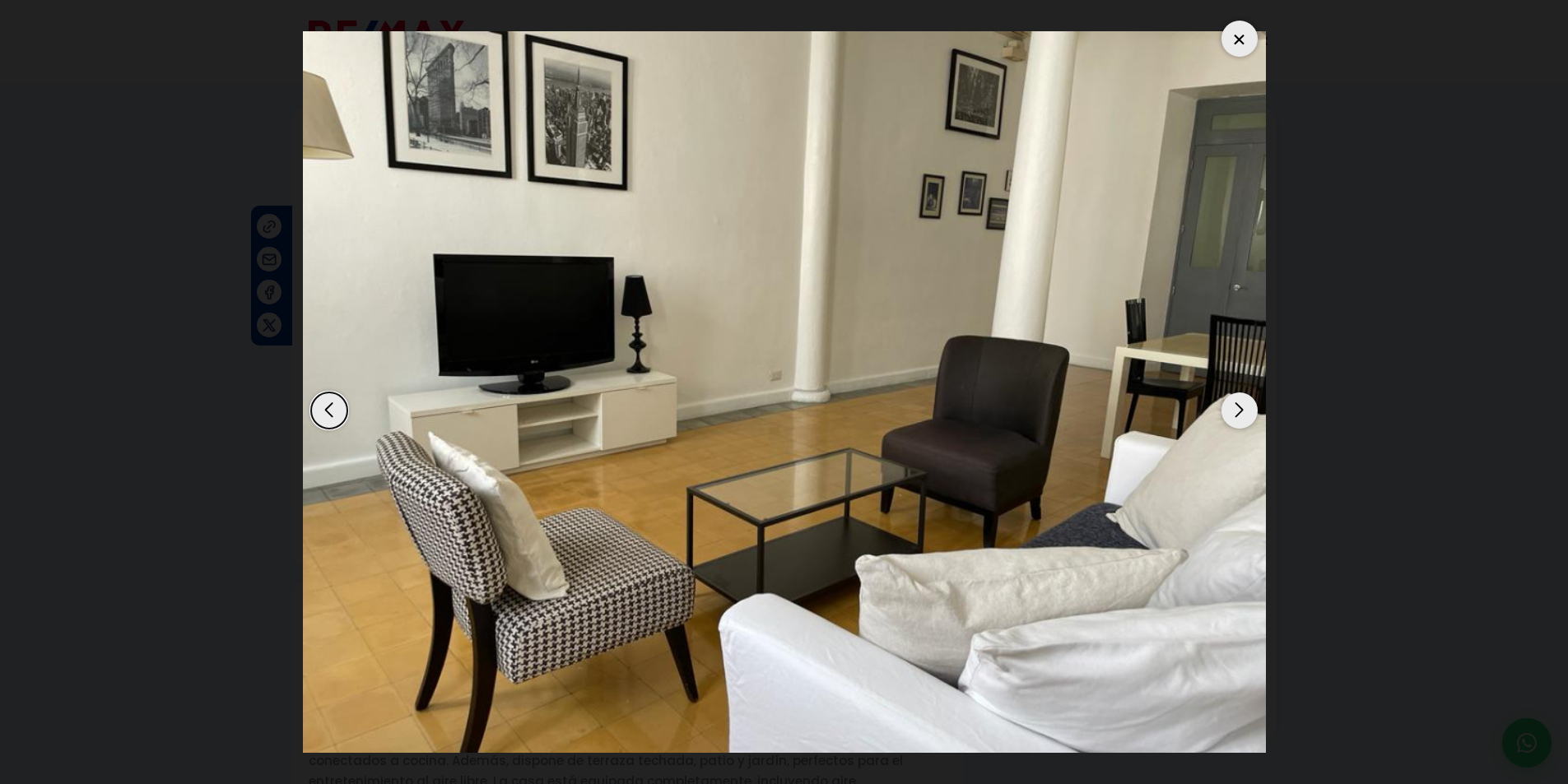
click at [1237, 417] on div "Next slide" at bounding box center [1239, 410] width 36 height 36
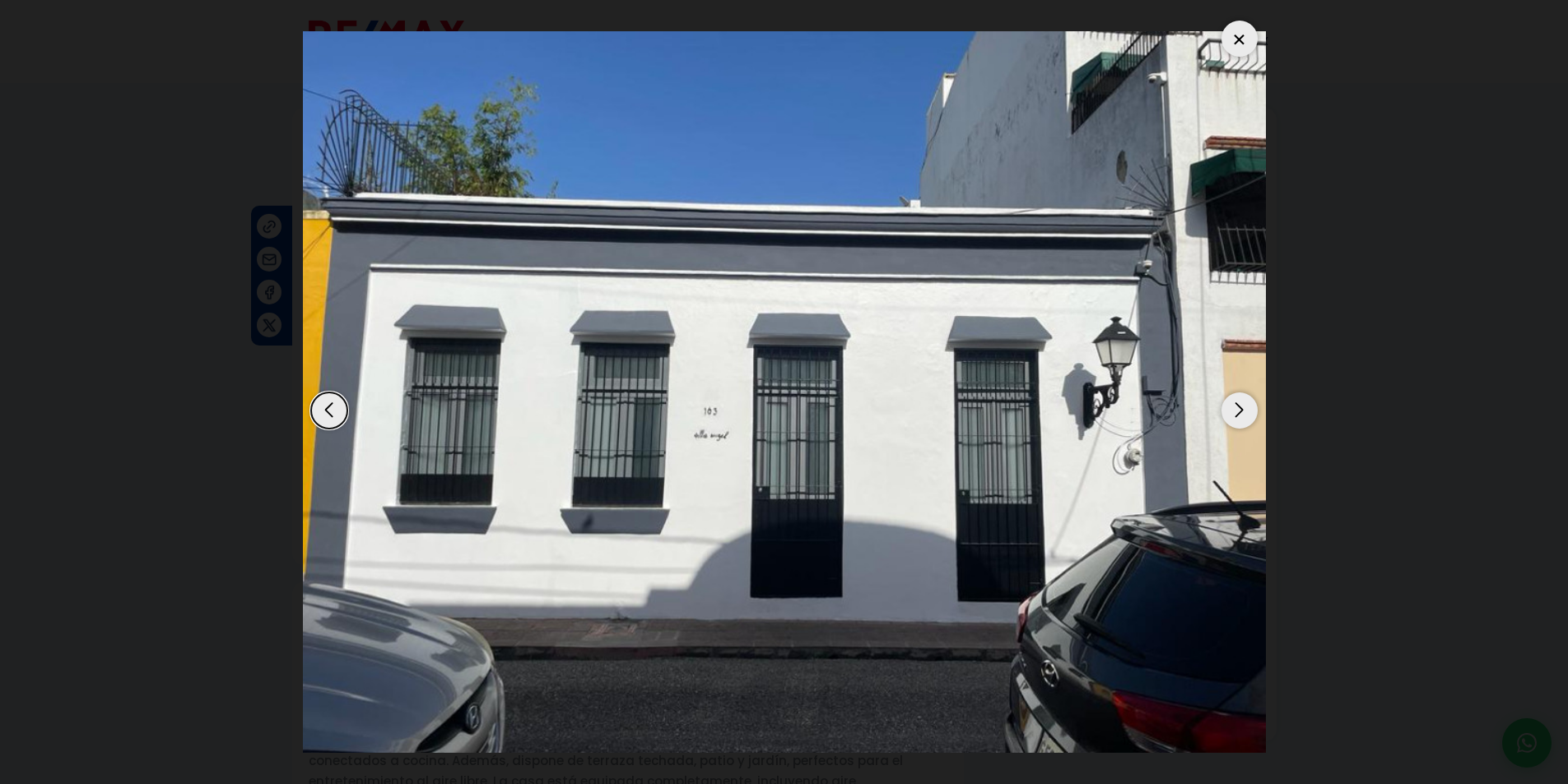
click at [1237, 417] on div "Next slide" at bounding box center [1239, 410] width 36 height 36
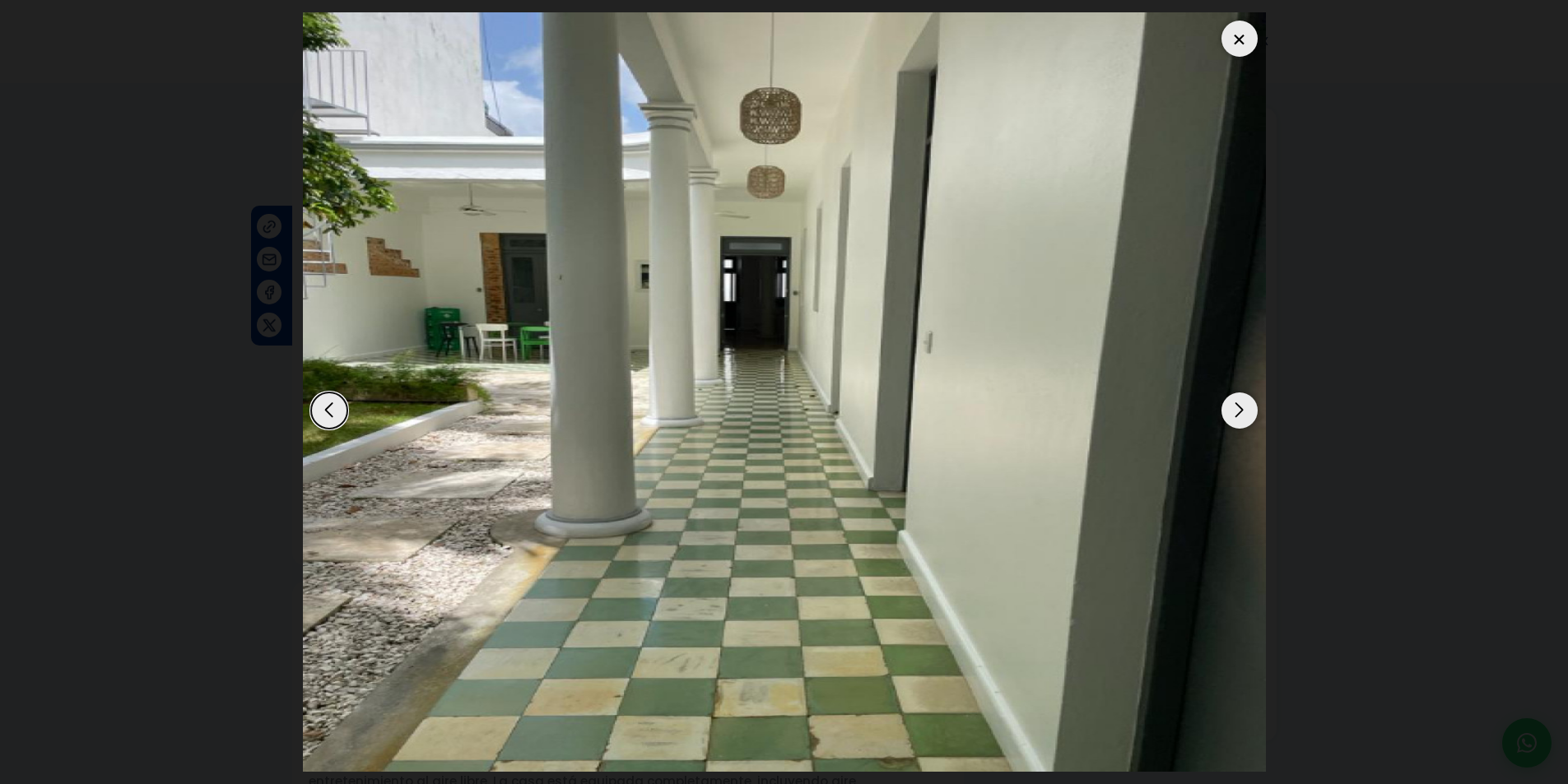
click at [1237, 417] on div "Next slide" at bounding box center [1239, 410] width 36 height 36
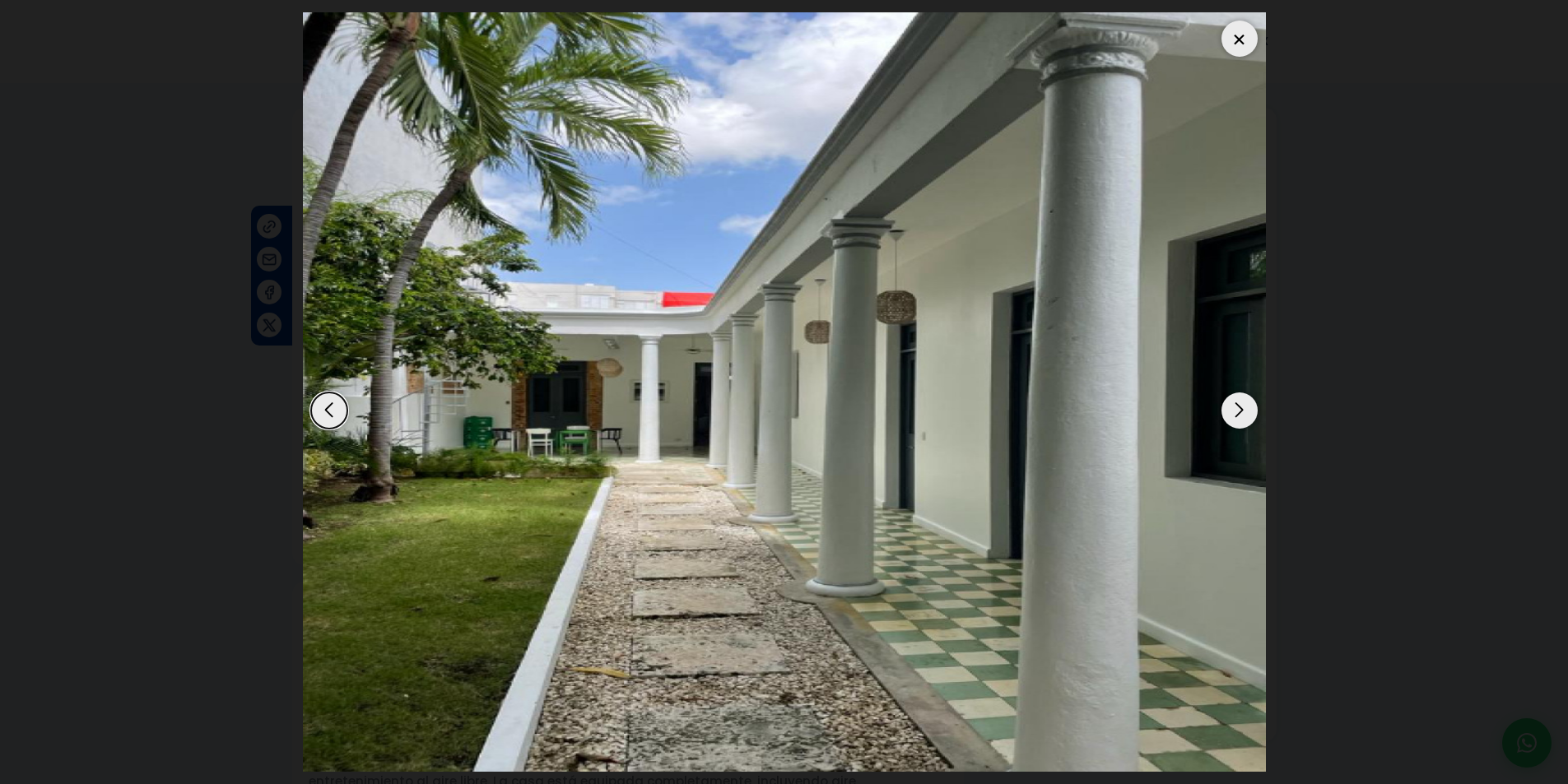
click at [1239, 38] on div at bounding box center [1239, 38] width 36 height 36
